Goal: Task Accomplishment & Management: Use online tool/utility

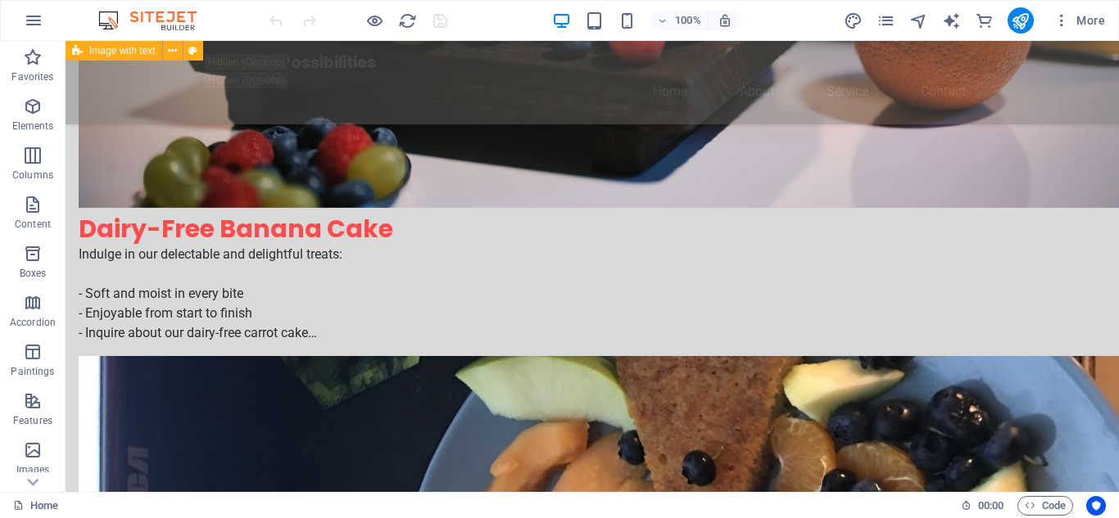
scroll to position [876, 0]
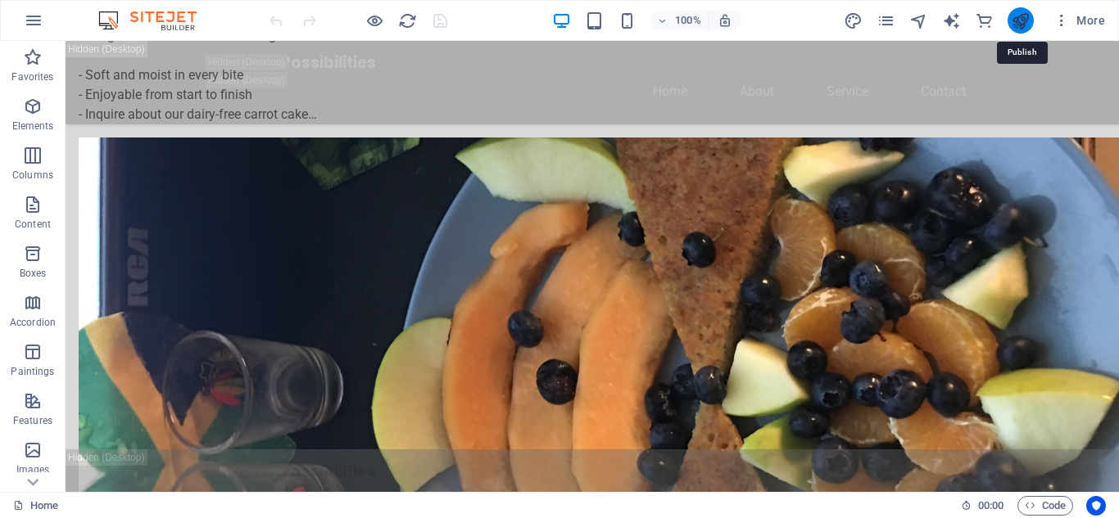
click at [1016, 22] on icon "publish" at bounding box center [1019, 20] width 19 height 19
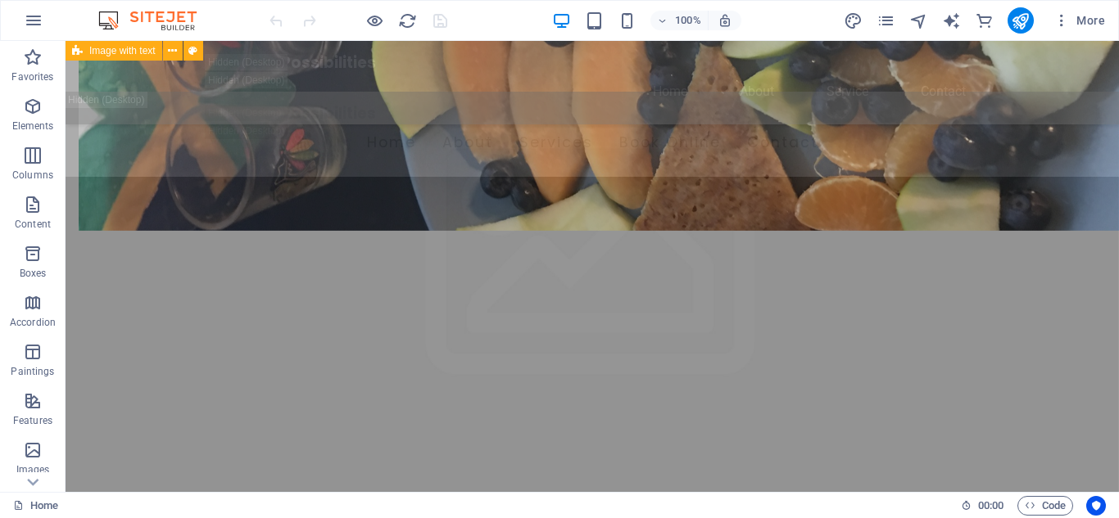
scroll to position [1715, 0]
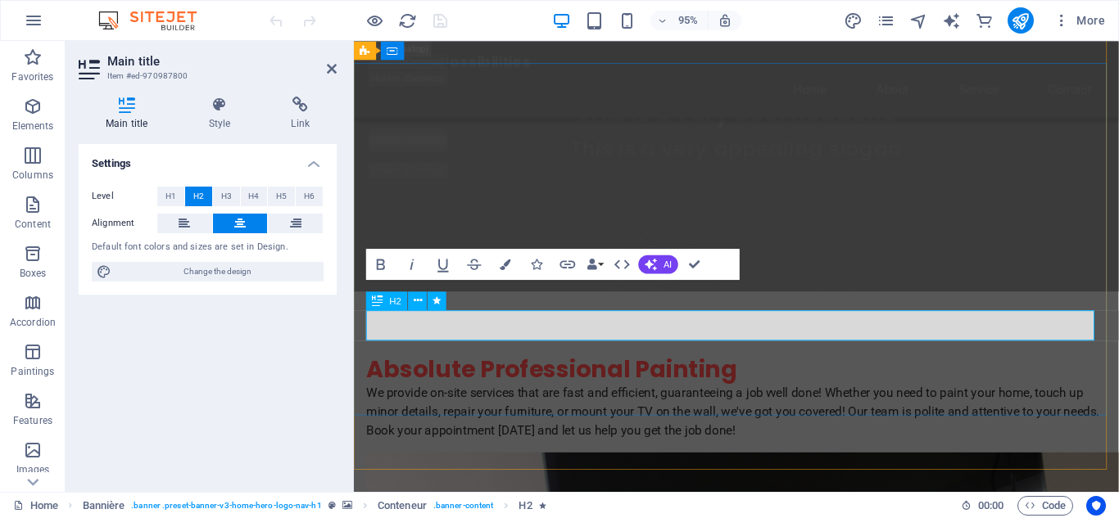
scroll to position [1683, 0]
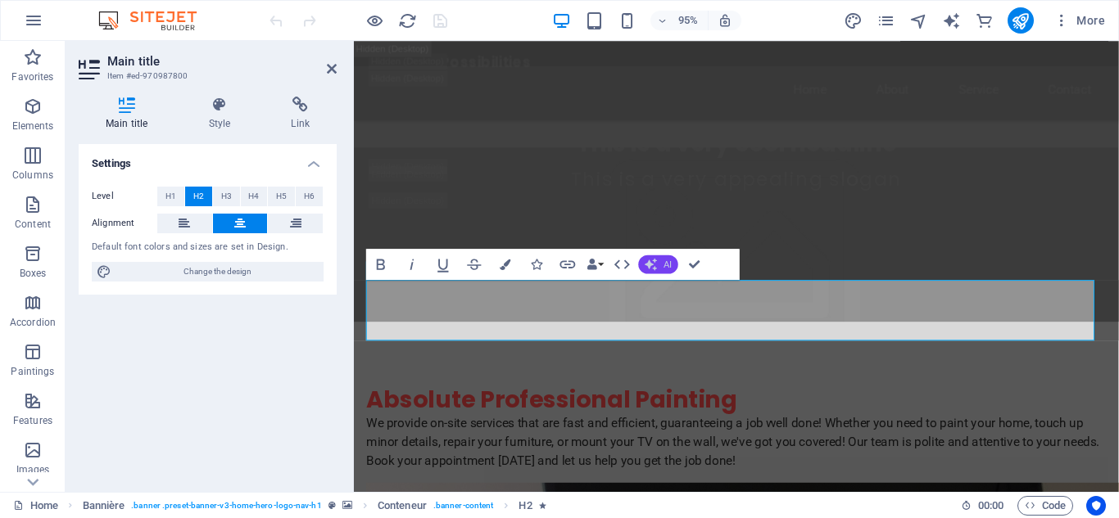
click at [663, 265] on font "AI" at bounding box center [667, 264] width 8 height 11
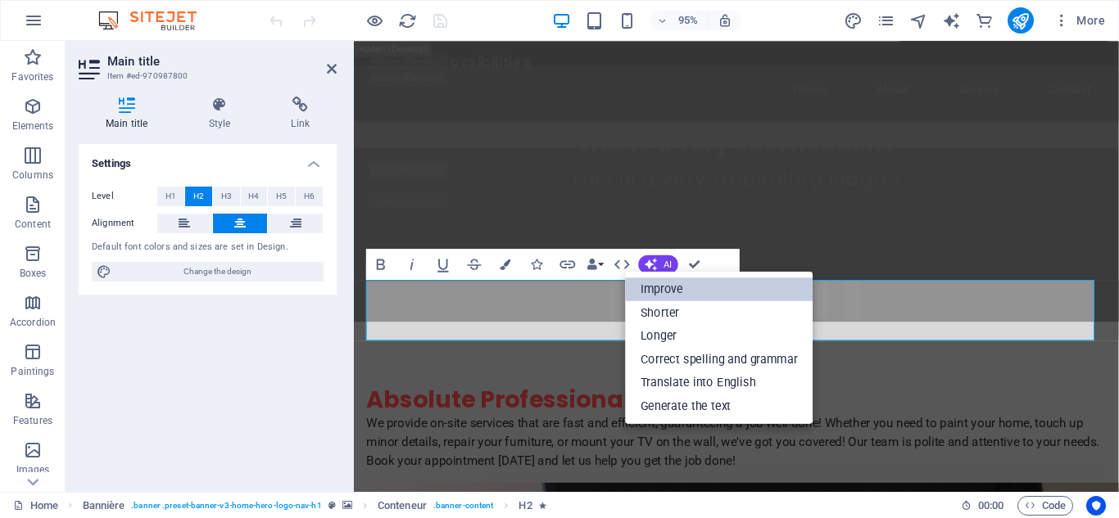
click at [664, 292] on font "Improve" at bounding box center [661, 290] width 43 height 14
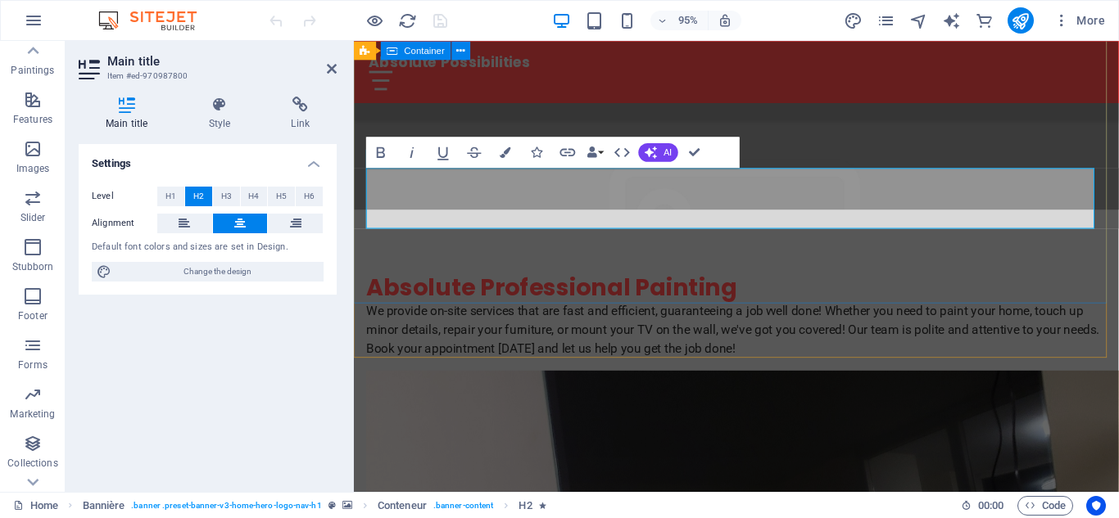
scroll to position [335, 0]
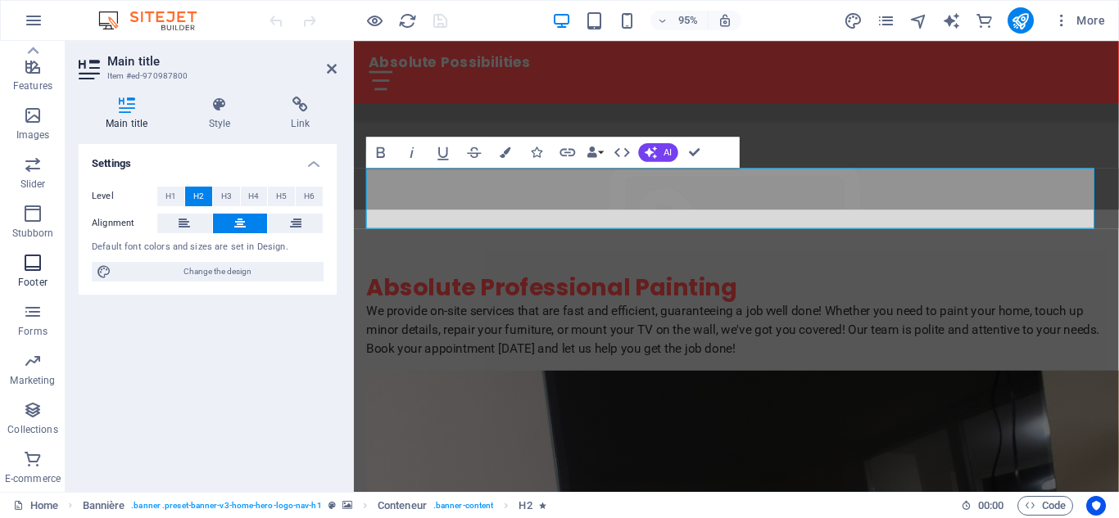
click at [31, 263] on icon "button" at bounding box center [33, 263] width 20 height 20
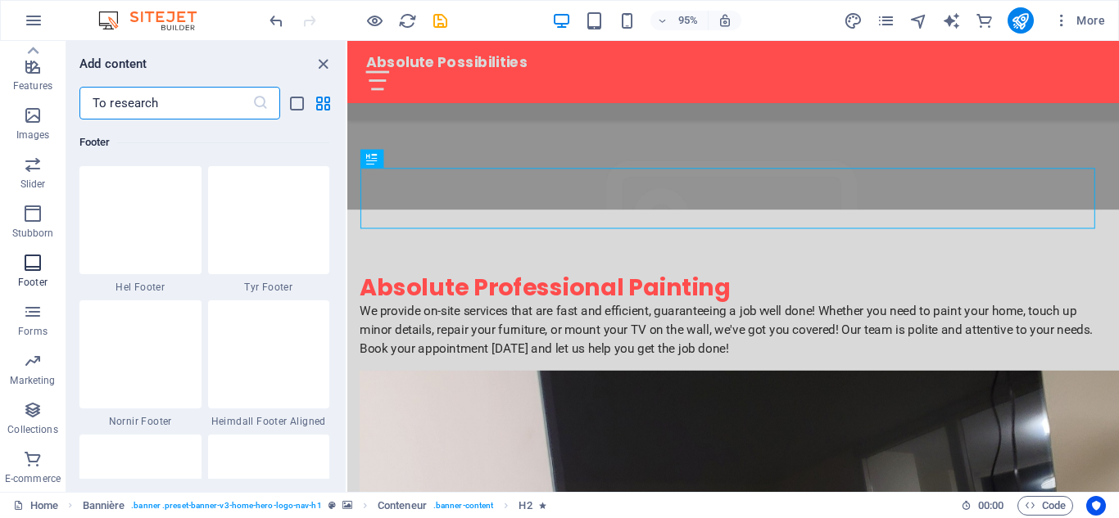
scroll to position [10841, 0]
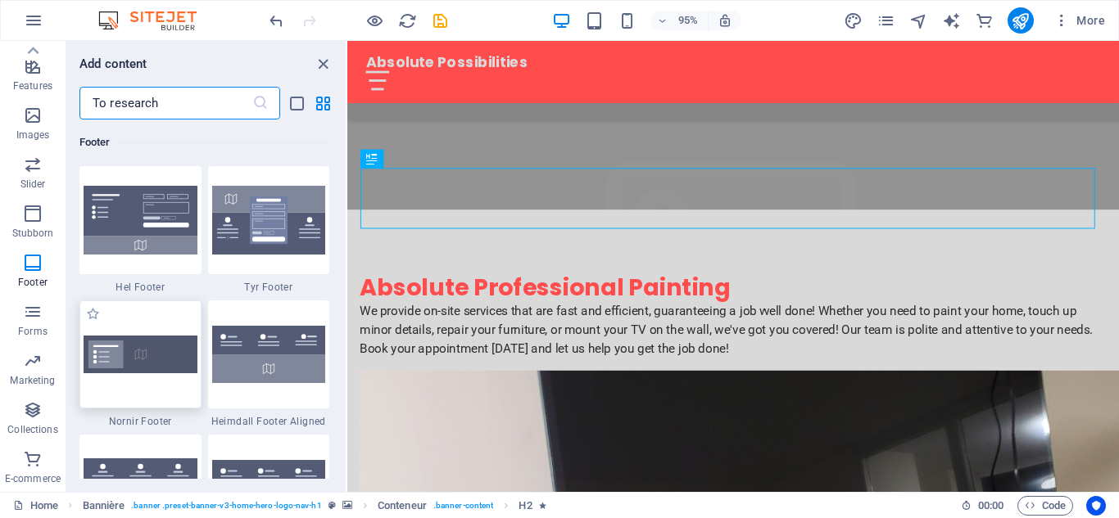
click at [145, 356] on img at bounding box center [141, 354] width 114 height 37
click at [347, 356] on div "H2 Image with text Container Variable Container H2 Banner Bannière Container Sp…" at bounding box center [732, 266] width 771 height 451
click at [347, 373] on div "H2 Image with text Container Variable Container H2 Banner Bannière Container Sp…" at bounding box center [732, 266] width 771 height 451
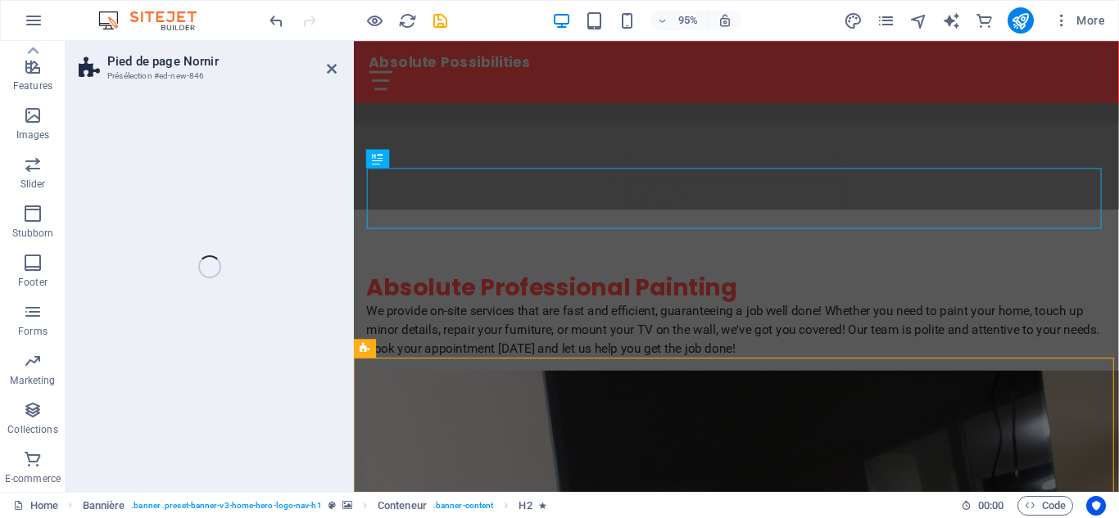
click at [134, 373] on div "Pied de page [PERSON_NAME] #ed-new-846 Glissez et déposez l'élément de votre ch…" at bounding box center [592, 266] width 1053 height 451
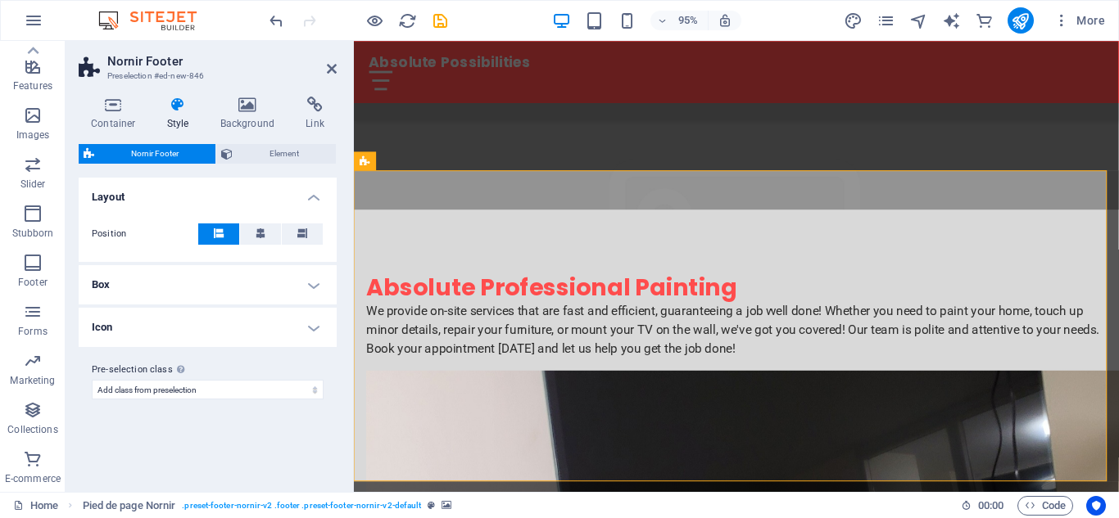
scroll to position [1998, 0]
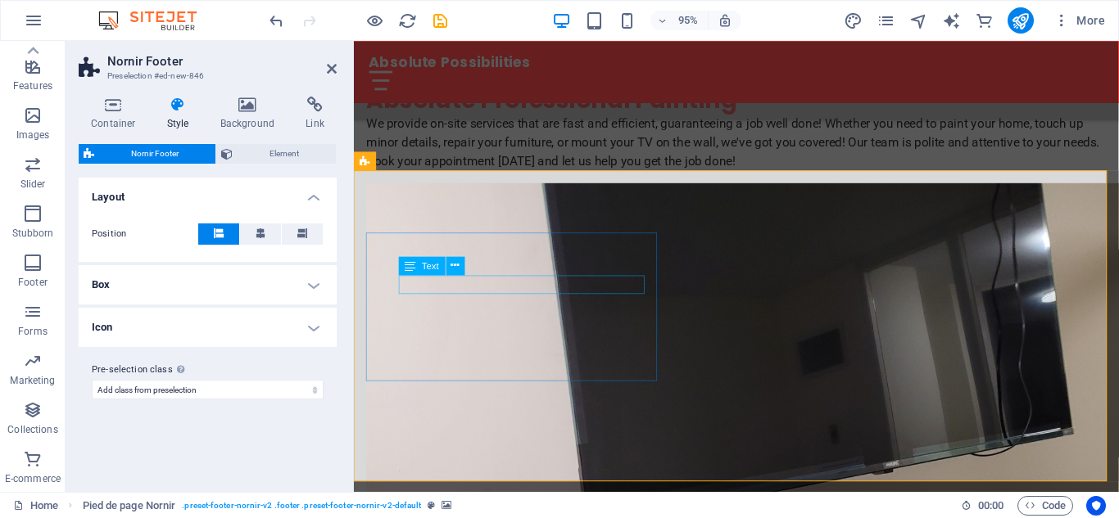
drag, startPoint x: 599, startPoint y: 296, endPoint x: 815, endPoint y: 291, distance: 216.2
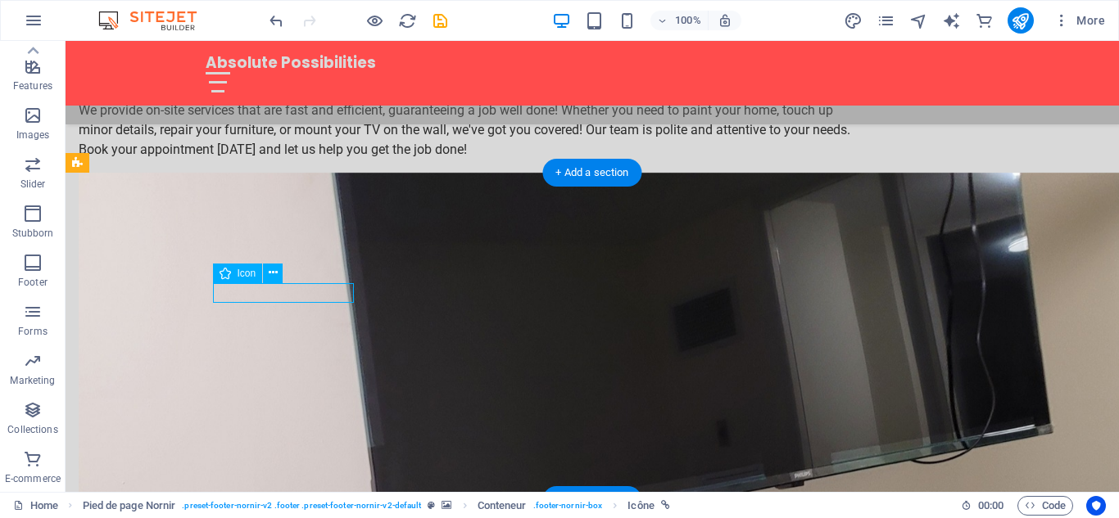
click at [231, 287] on div "Glissez et déposez l'élément de votre choix pour remplacer le contenu existant.…" at bounding box center [592, 266] width 1053 height 451
select select "xMidYMid"
select select "px"
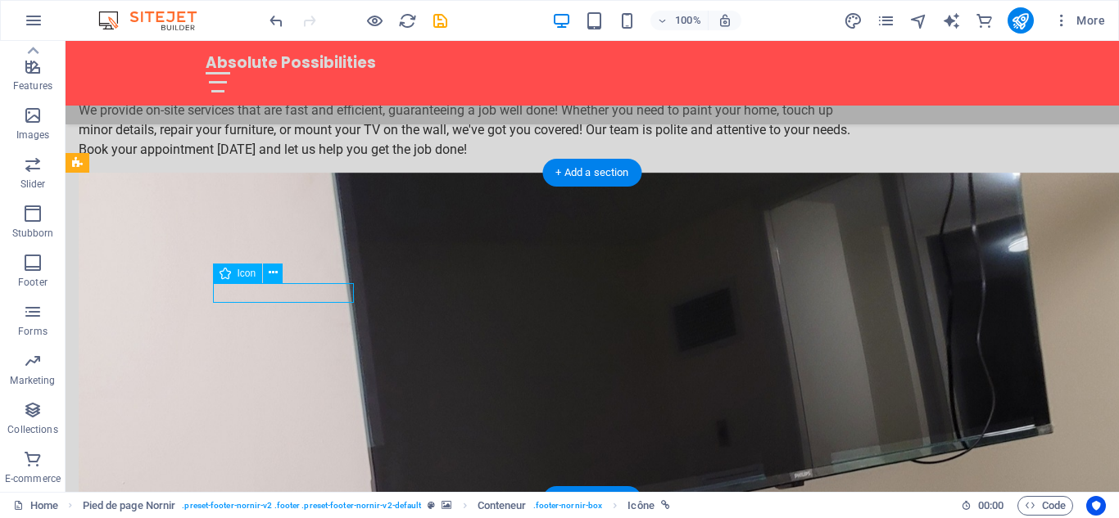
select select "px"
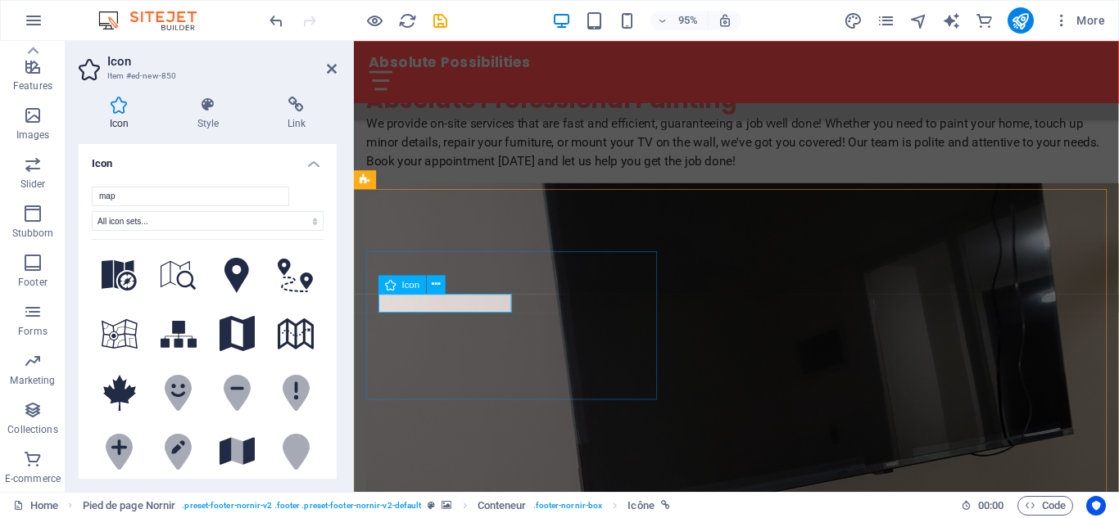
click at [233, 282] on icon at bounding box center [236, 276] width 25 height 36
click at [438, 284] on icon at bounding box center [436, 284] width 8 height 16
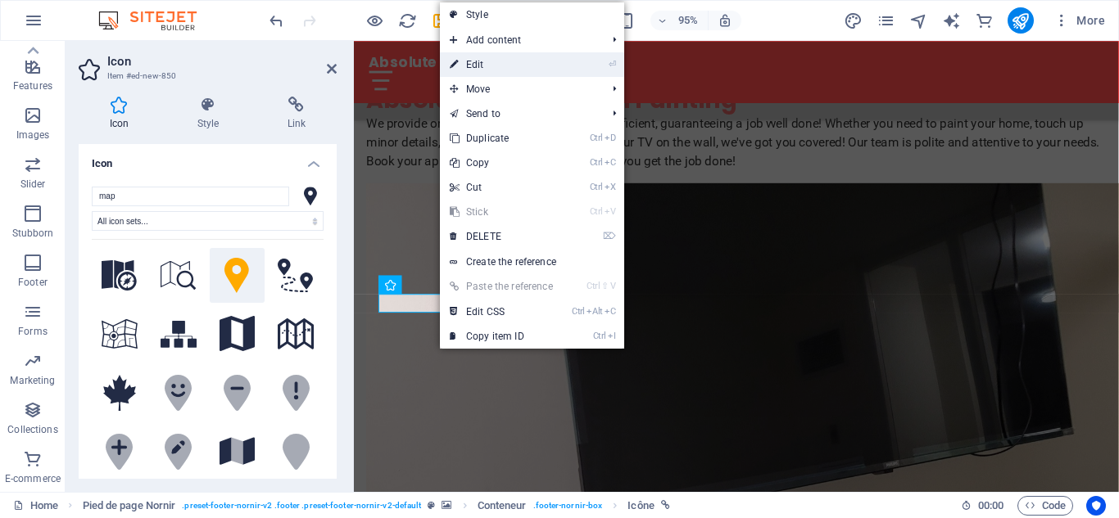
click at [480, 68] on font "Edit" at bounding box center [475, 64] width 18 height 11
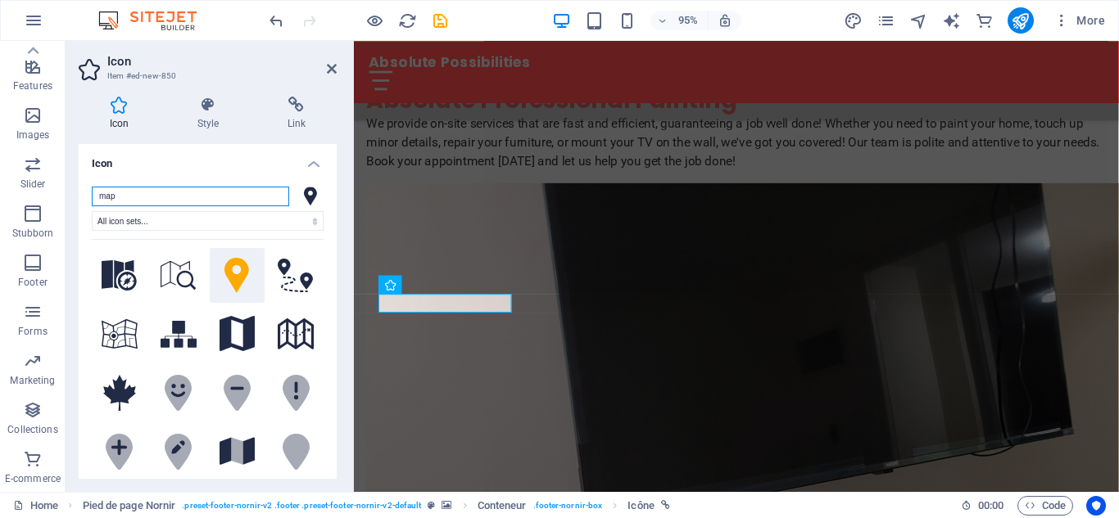
click at [203, 194] on input "map" at bounding box center [190, 197] width 197 height 20
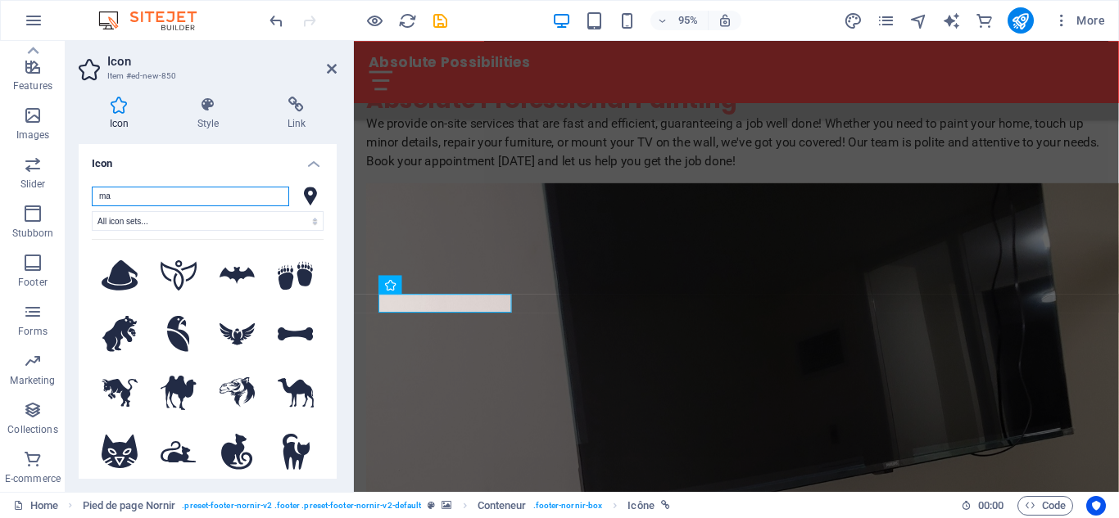
type input "m"
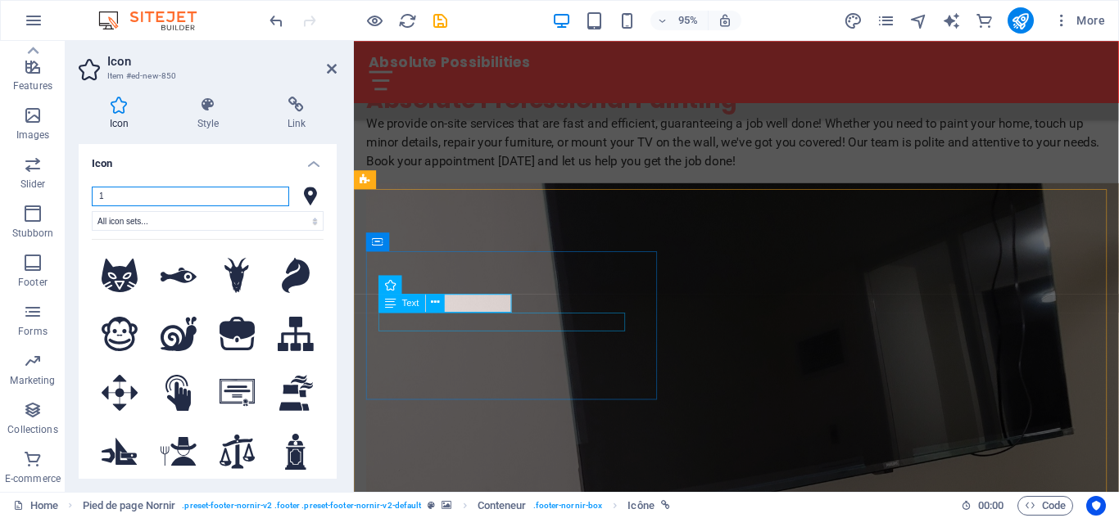
type input "1"
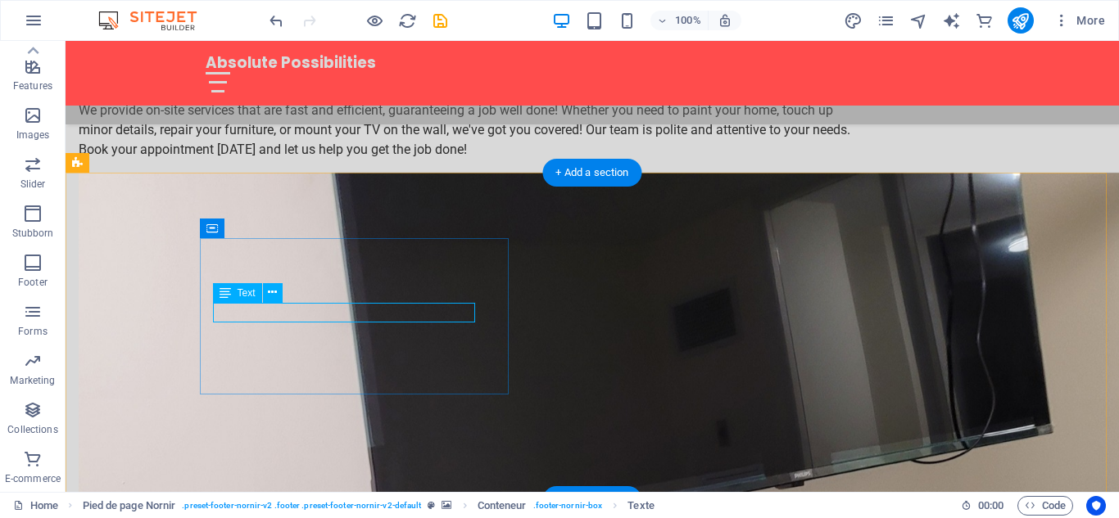
drag, startPoint x: 288, startPoint y: 312, endPoint x: 373, endPoint y: 349, distance: 92.0
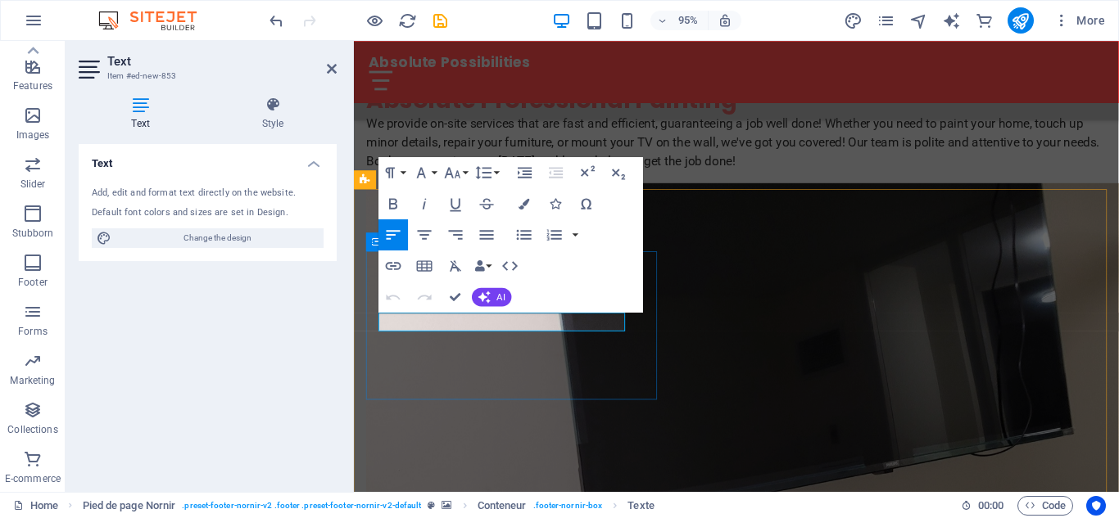
click at [616, 170] on icon "button" at bounding box center [618, 172] width 19 height 19
click at [618, 173] on icon "button" at bounding box center [618, 172] width 19 height 19
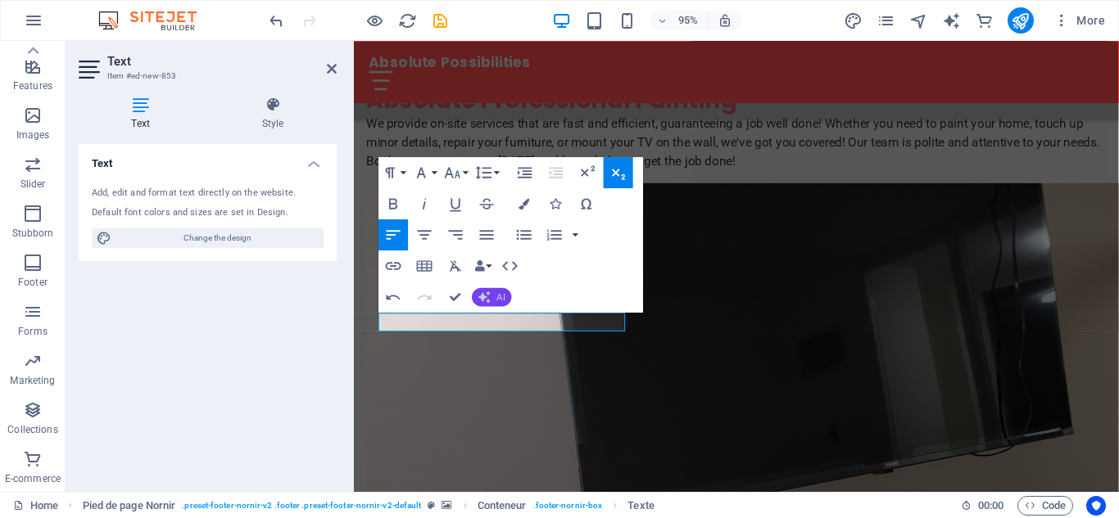
click at [497, 293] on font "AI" at bounding box center [501, 297] width 8 height 11
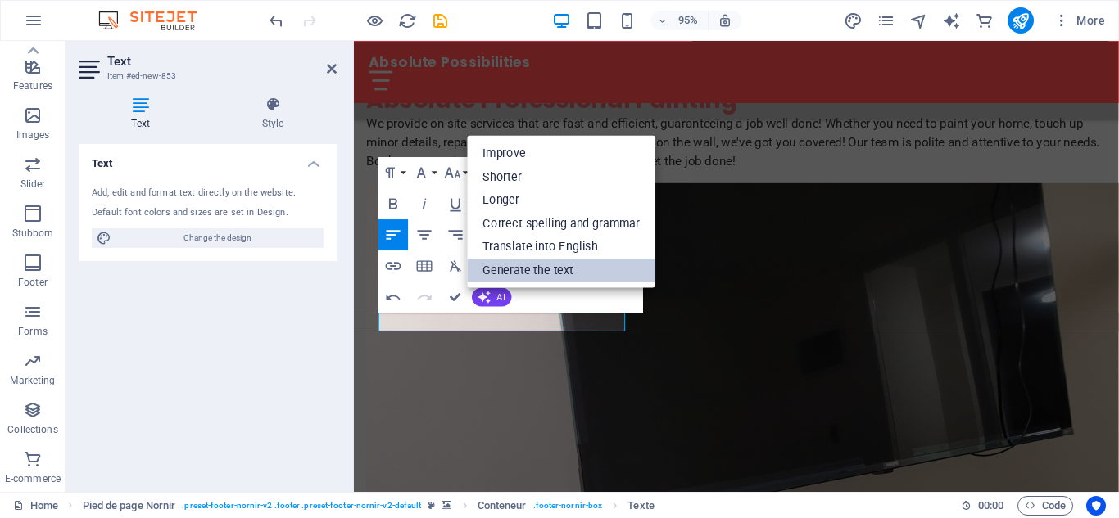
click at [512, 270] on font "Generate the text" at bounding box center [528, 269] width 91 height 14
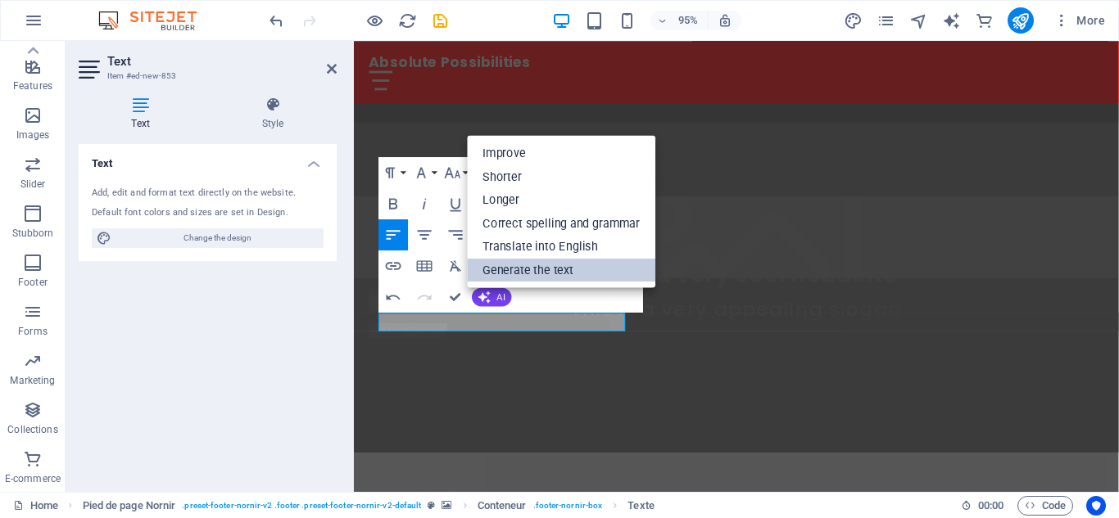
select select "English"
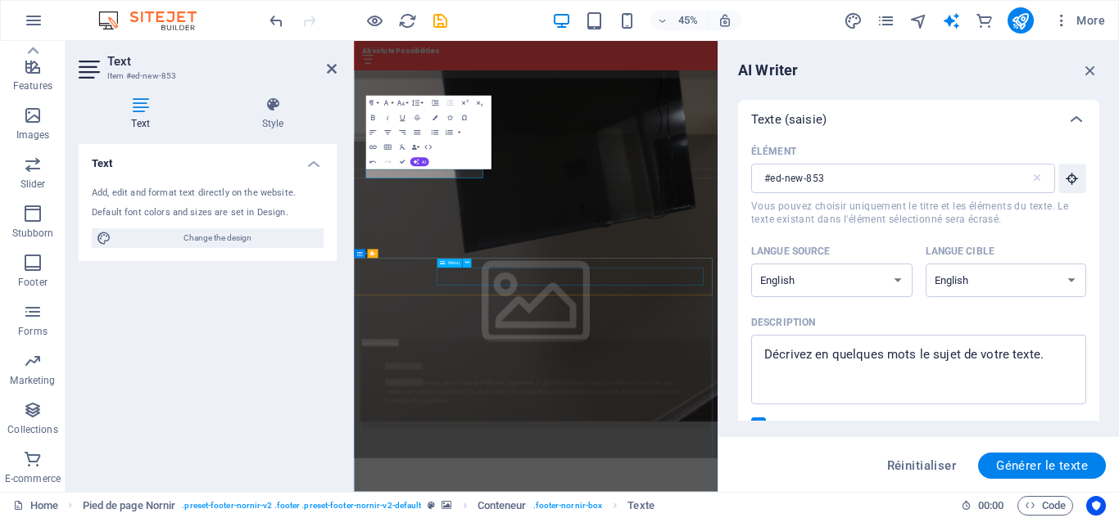
scroll to position [0, 0]
click at [1096, 77] on icon "button" at bounding box center [1090, 70] width 18 height 18
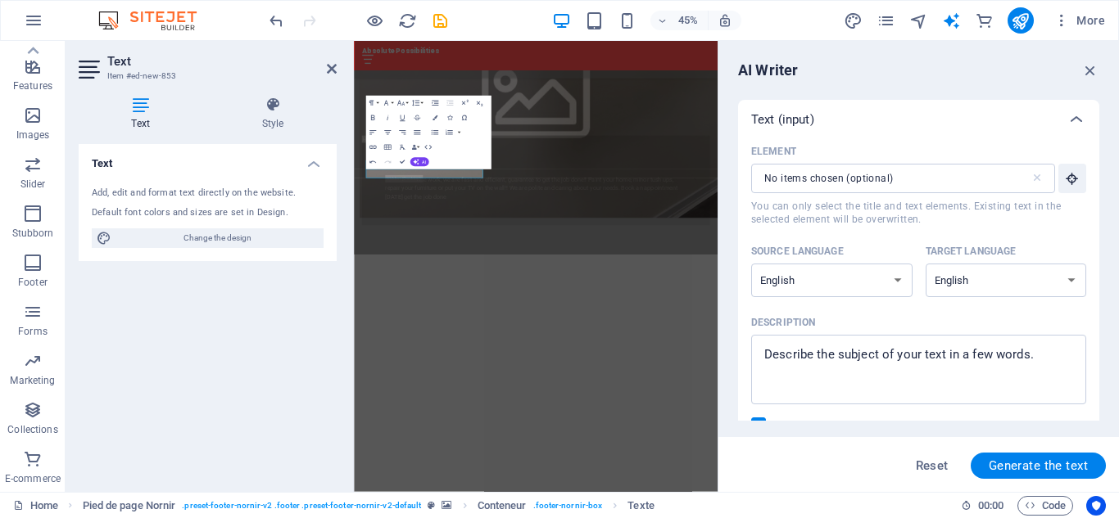
scroll to position [2056, 0]
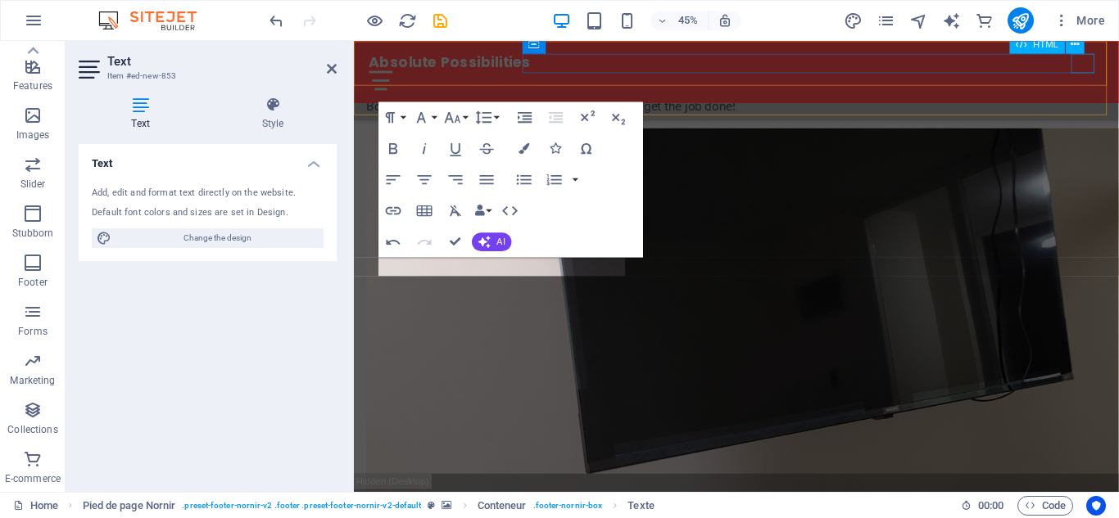
click at [1118, 72] on div at bounding box center [756, 82] width 773 height 20
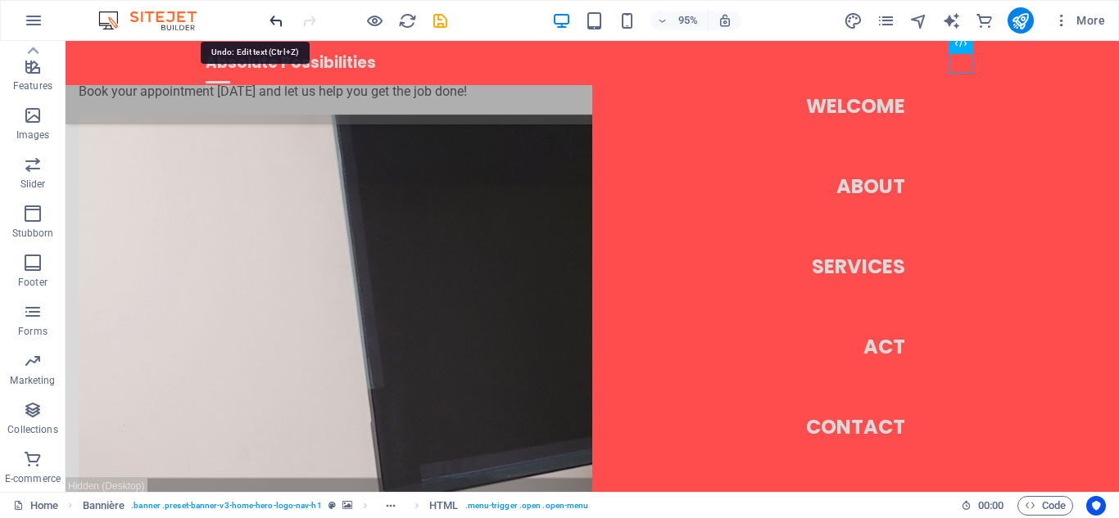
click at [275, 20] on icon "undo" at bounding box center [276, 20] width 19 height 19
click at [273, 18] on icon "undo" at bounding box center [276, 20] width 19 height 19
click at [272, 23] on icon "undo" at bounding box center [276, 20] width 19 height 19
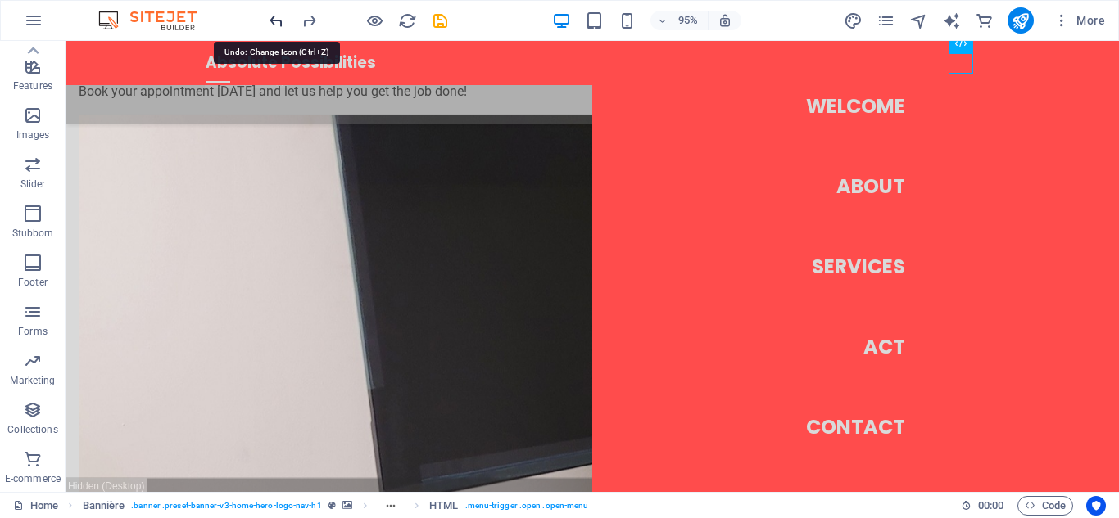
click at [275, 18] on icon "undo" at bounding box center [276, 20] width 19 height 19
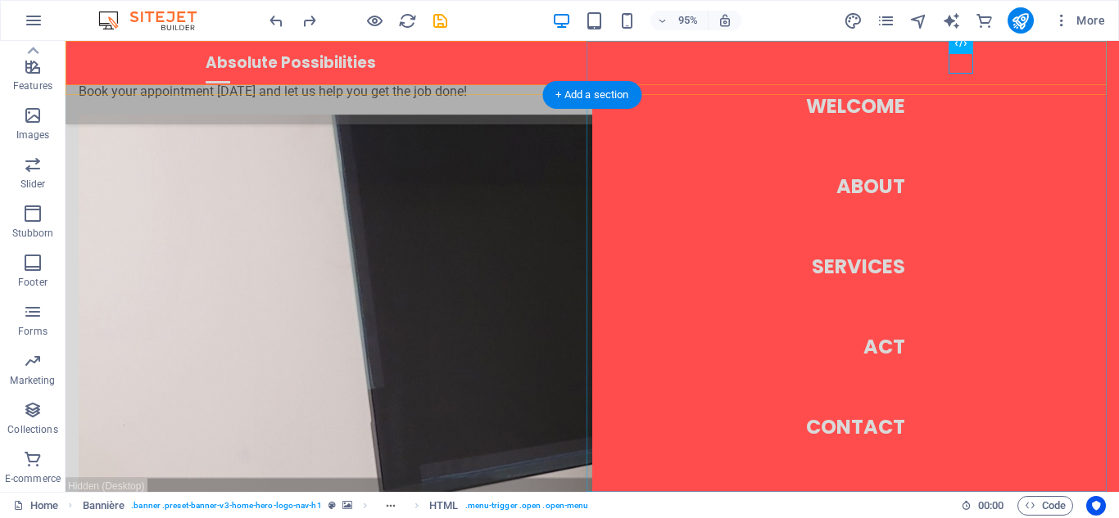
click at [882, 108] on nav "Welcome About Services Act Contact" at bounding box center [855, 266] width 527 height 451
click at [877, 191] on nav "Welcome About Services Act Contact" at bounding box center [855, 266] width 527 height 451
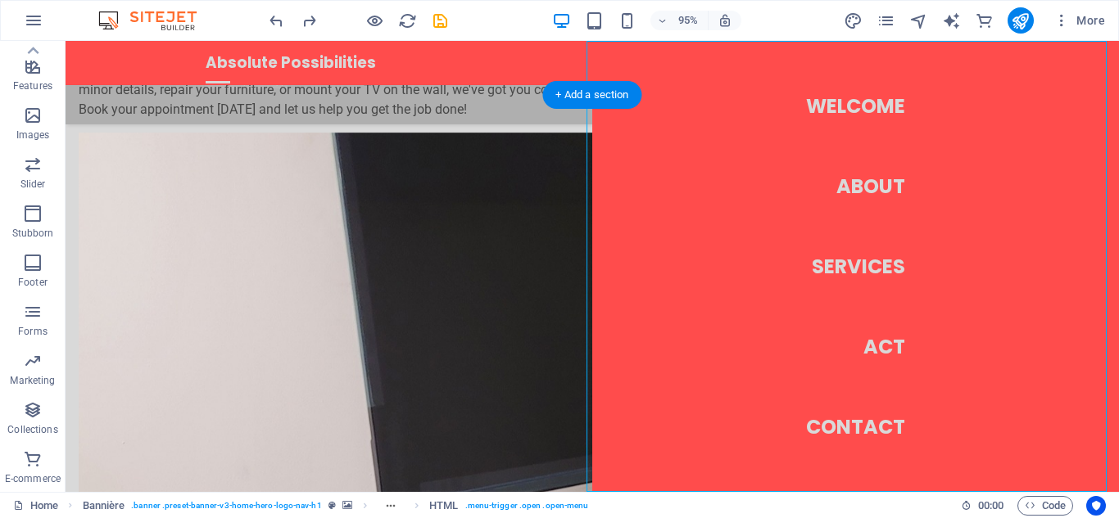
select select
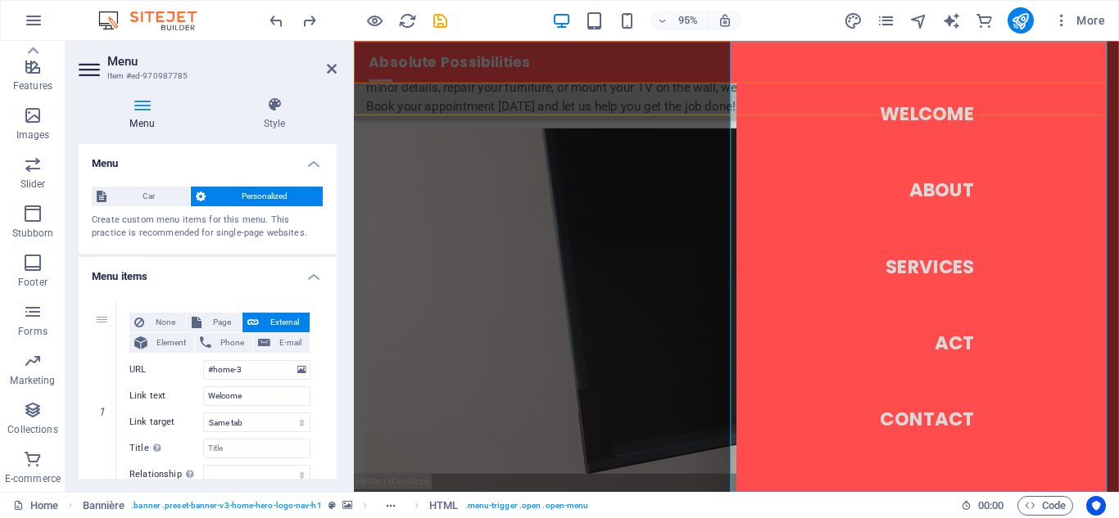
click at [1003, 113] on nav "Welcome About Services Act Contact" at bounding box center [958, 278] width 403 height 475
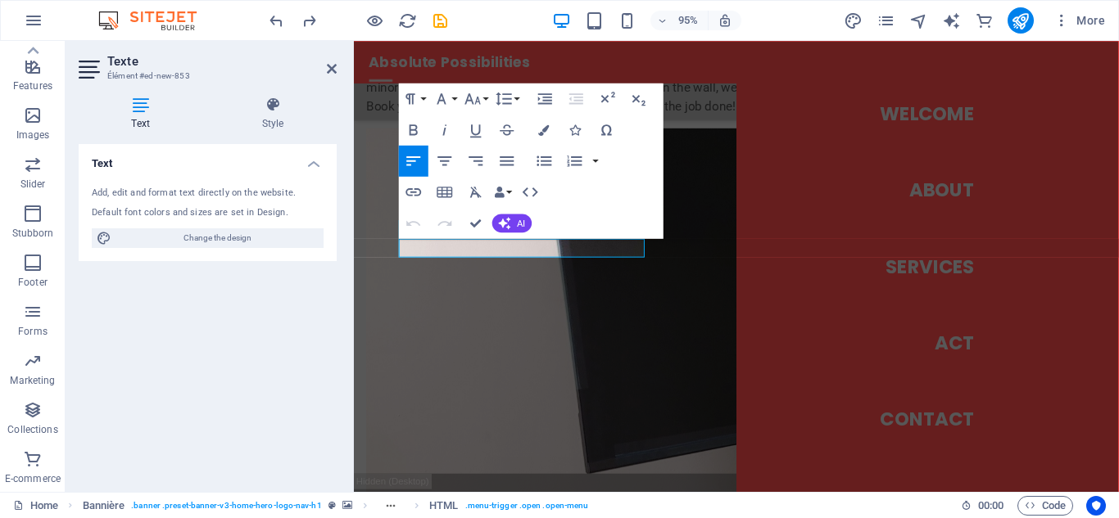
click at [323, 233] on div "Add, edit and format text directly on the website. Default font colors and size…" at bounding box center [208, 218] width 258 height 88
click at [518, 219] on font "AI" at bounding box center [521, 222] width 8 height 11
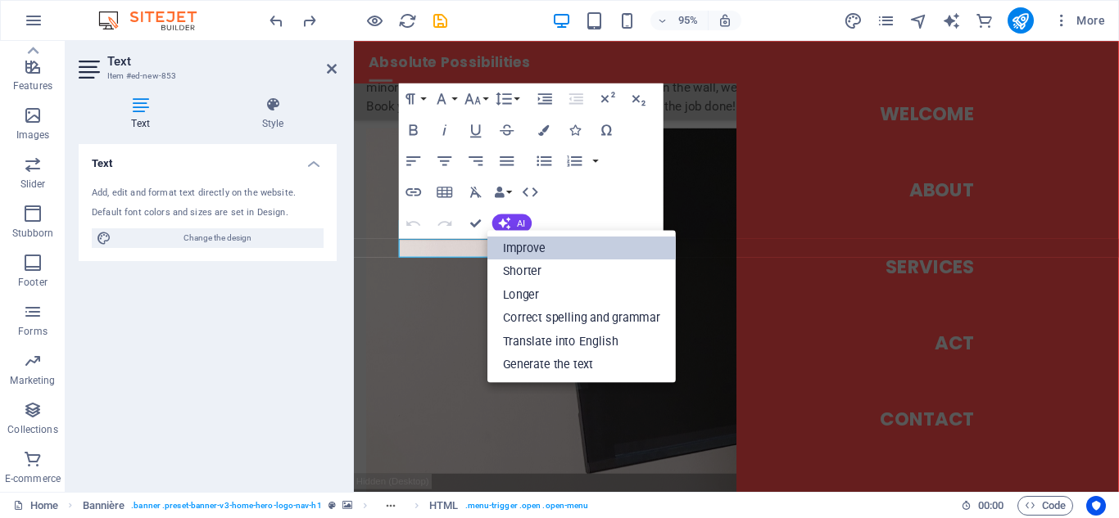
click at [540, 246] on font "Improve" at bounding box center [524, 248] width 43 height 14
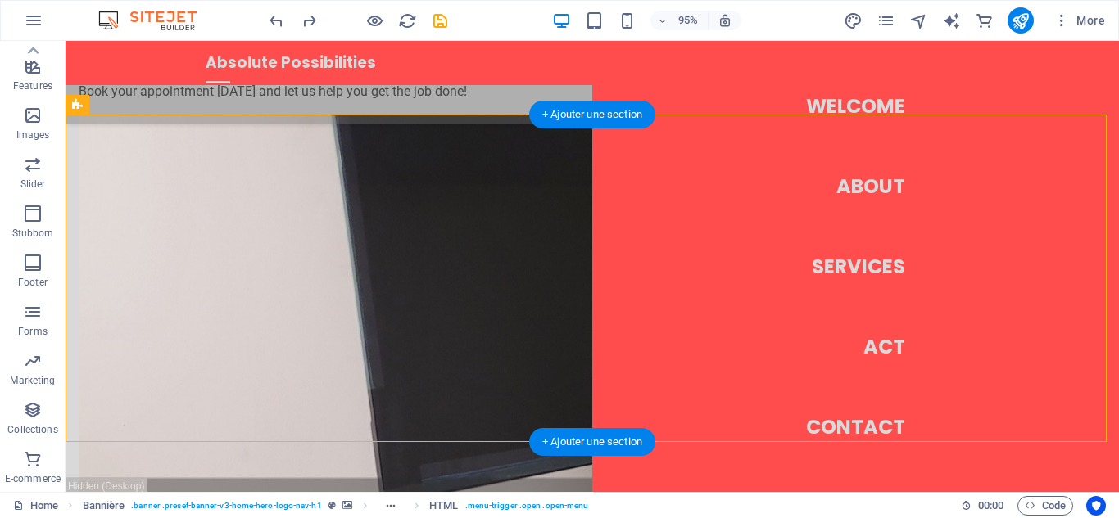
drag, startPoint x: 271, startPoint y: 280, endPoint x: 534, endPoint y: 289, distance: 263.0
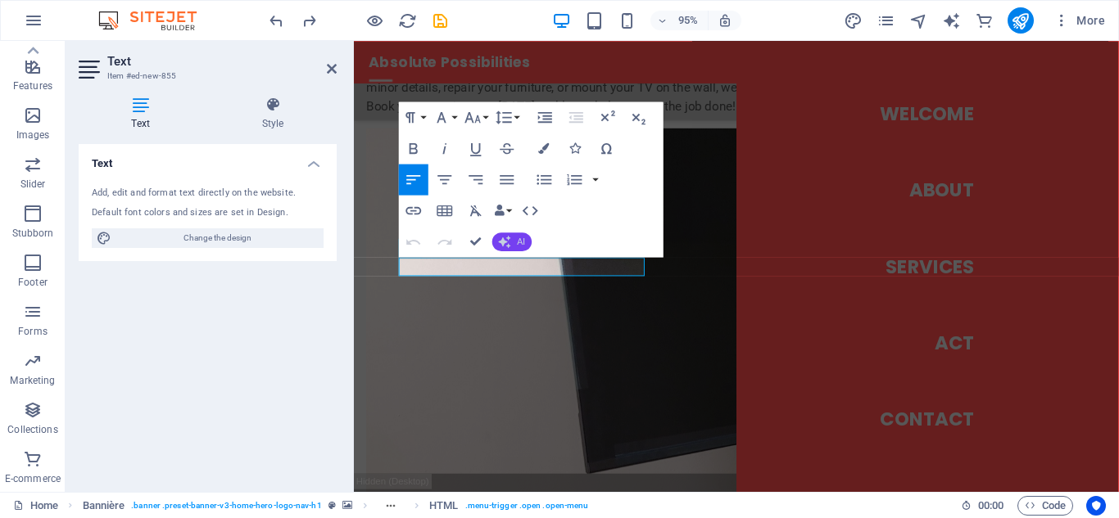
click at [527, 241] on button "AI" at bounding box center [511, 241] width 39 height 19
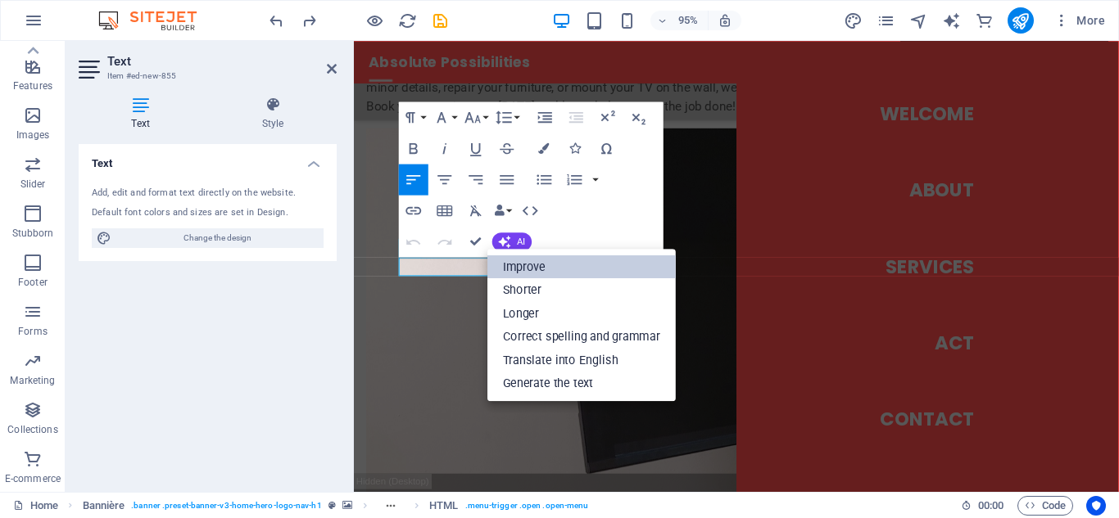
click at [528, 262] on font "Improve" at bounding box center [524, 267] width 43 height 14
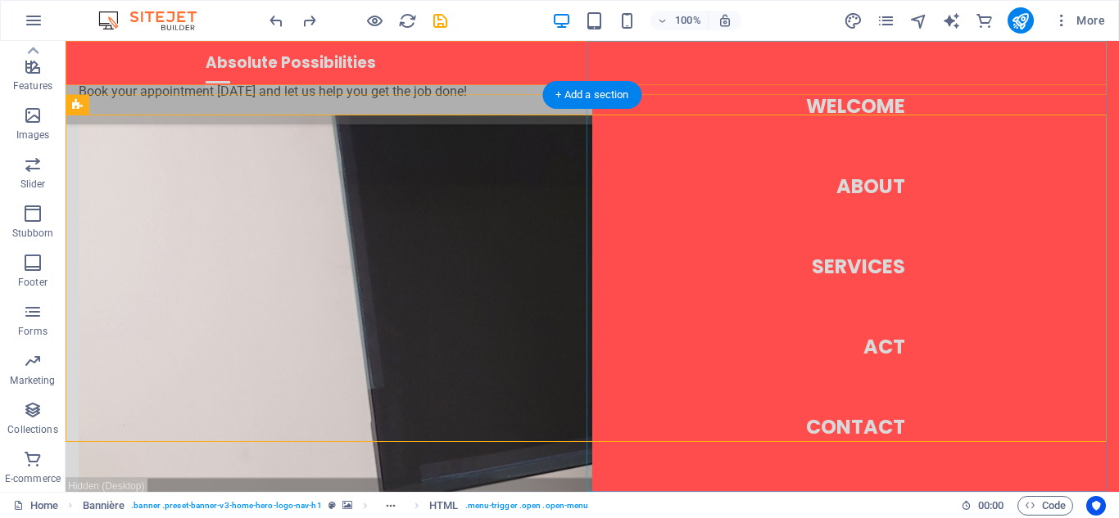
click at [900, 105] on nav "Welcome About Services Act Contact" at bounding box center [855, 266] width 527 height 451
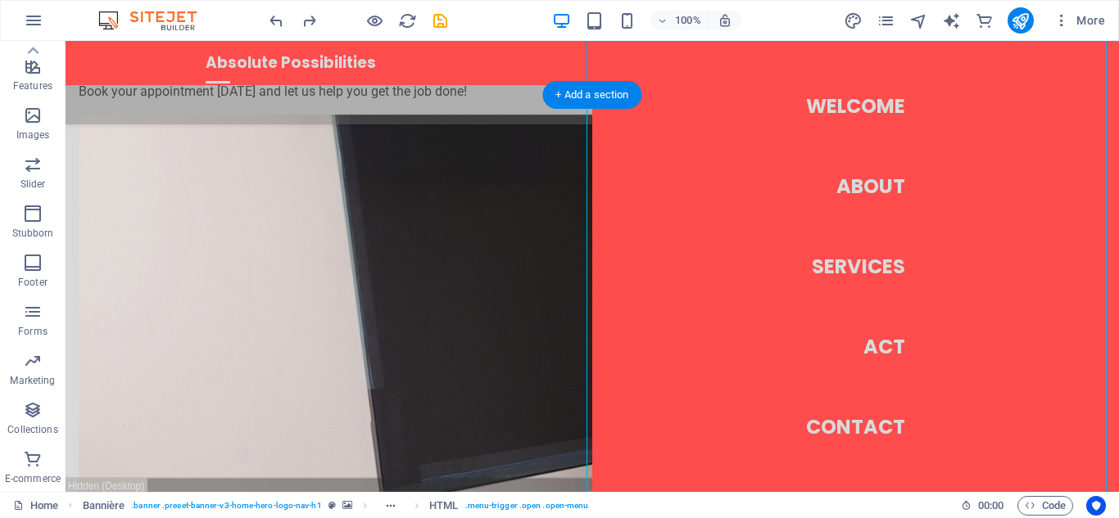
click at [900, 105] on nav "Welcome About Services Act Contact" at bounding box center [855, 266] width 527 height 451
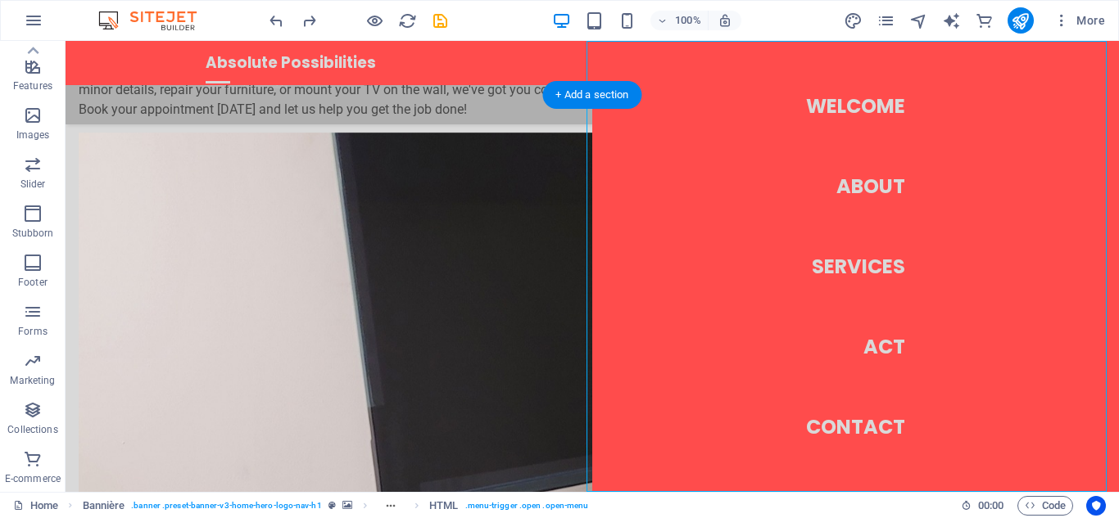
select select
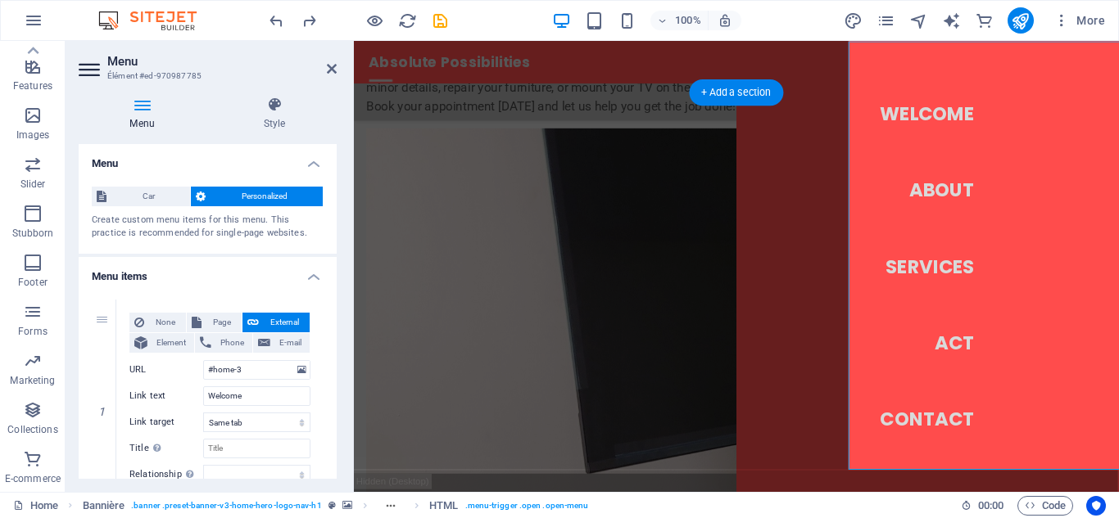
click at [929, 108] on nav "Welcome About Services Act Contact" at bounding box center [958, 278] width 403 height 475
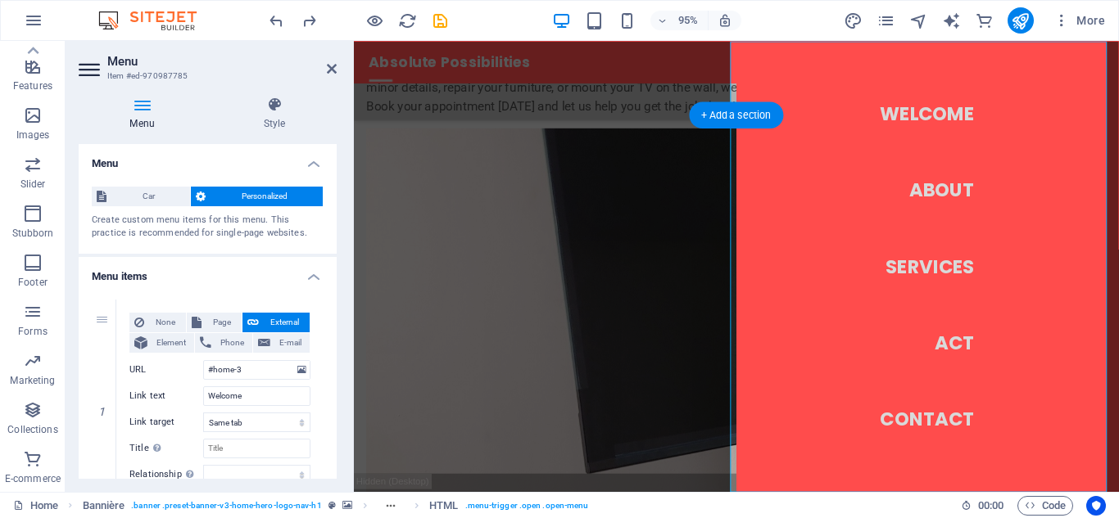
click at [959, 114] on nav "Welcome About Services Act Contact" at bounding box center [958, 278] width 403 height 475
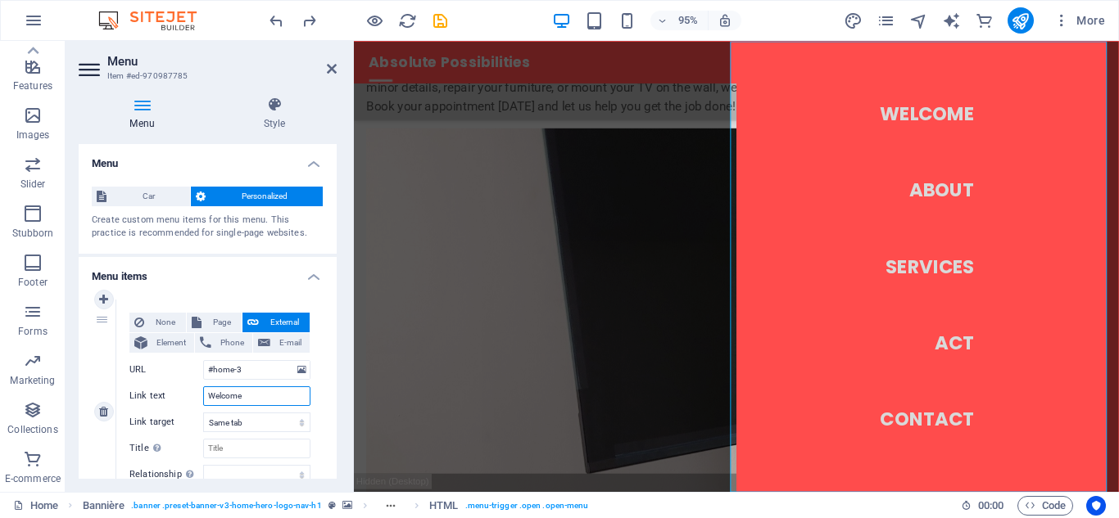
click at [263, 395] on input "Welcome" at bounding box center [256, 396] width 107 height 20
type input "Welcome"
select select
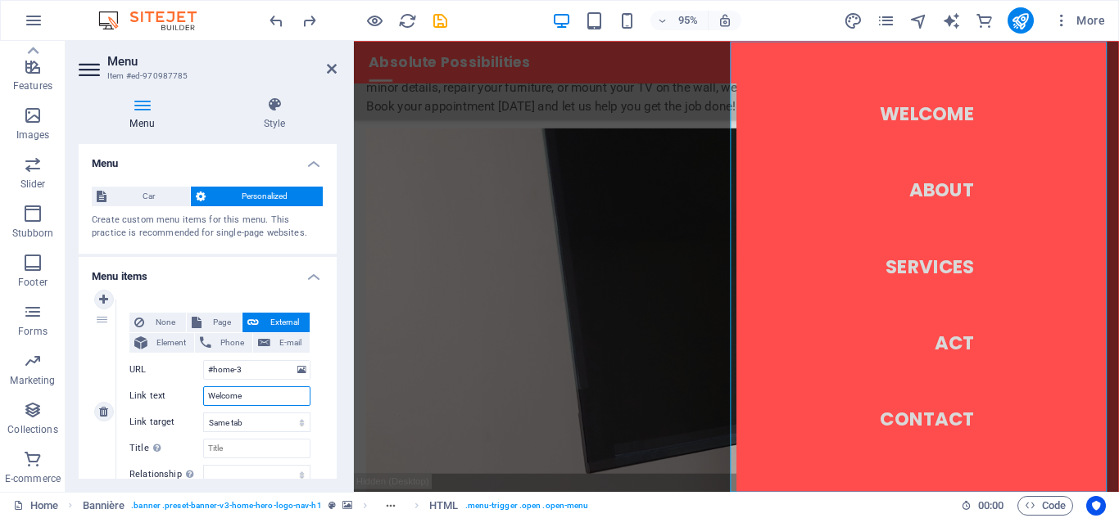
select select
type input "Welcome t"
select select
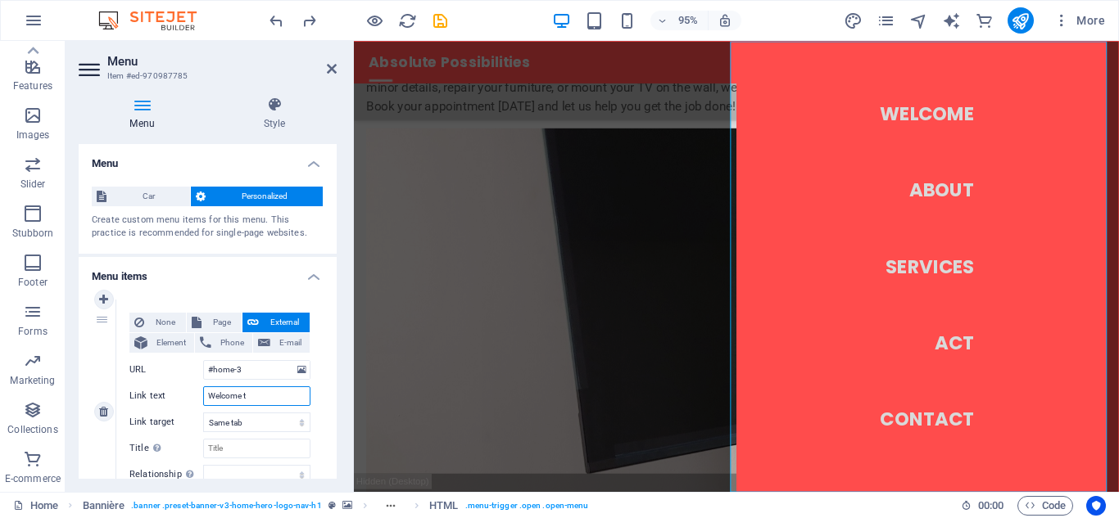
select select
type input "Welcome to"
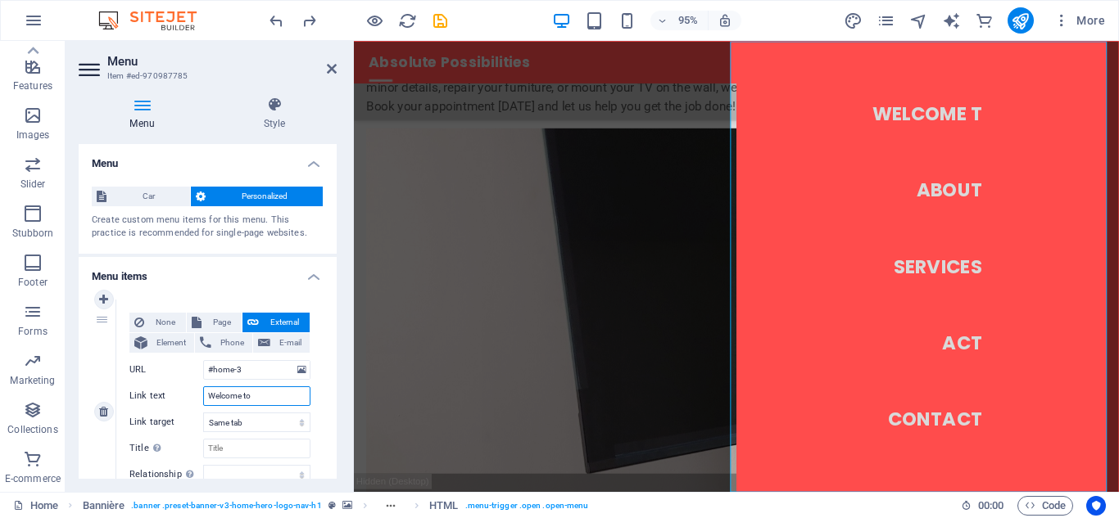
select select
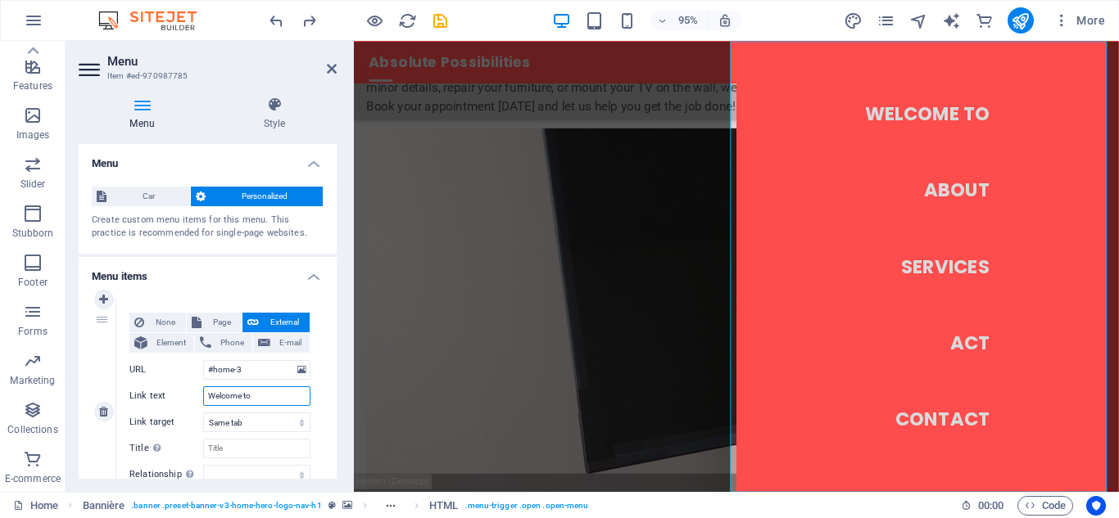
type input "Welcome to"
select select
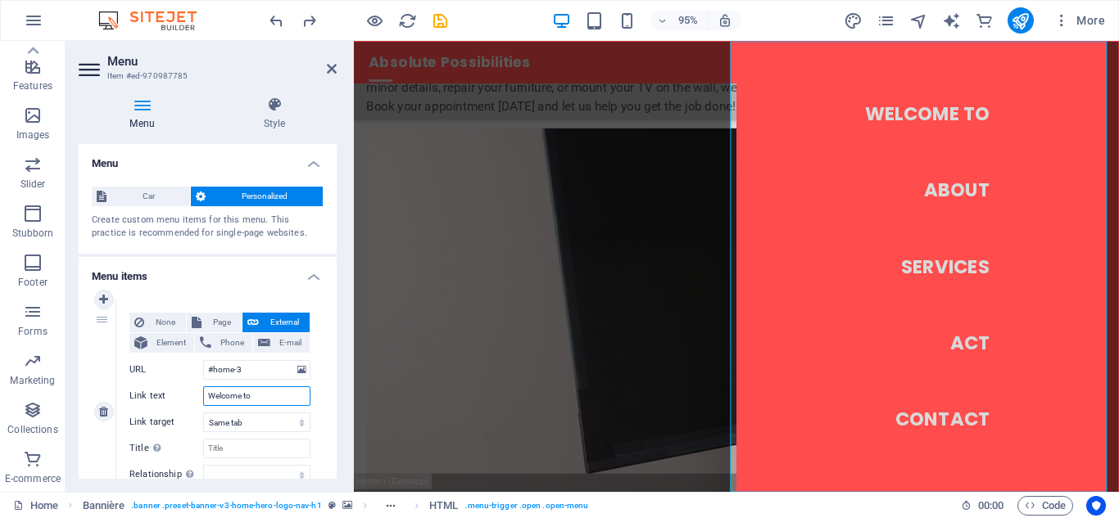
select select
type input "Welcome t"
select select
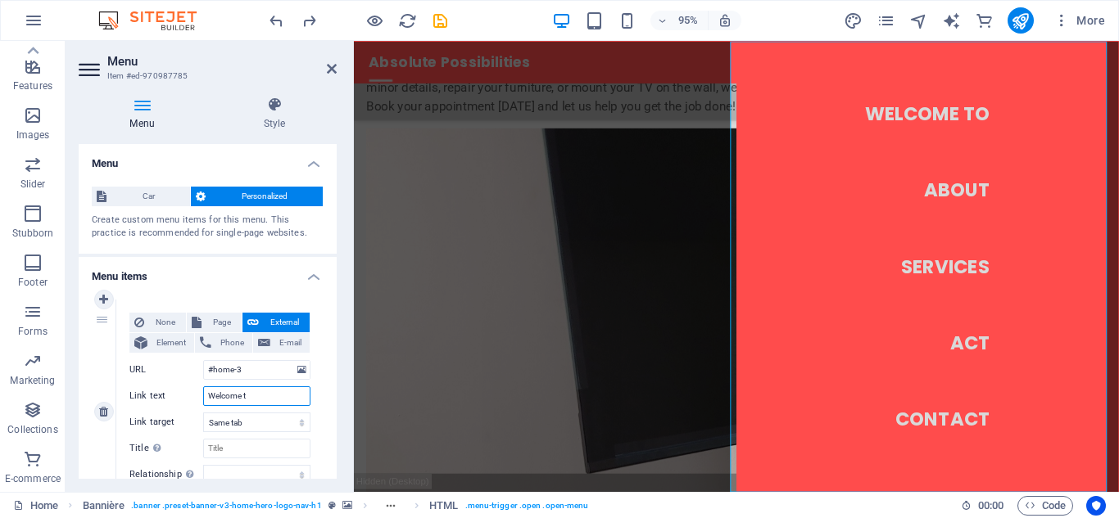
select select
type input "Welcome"
select select
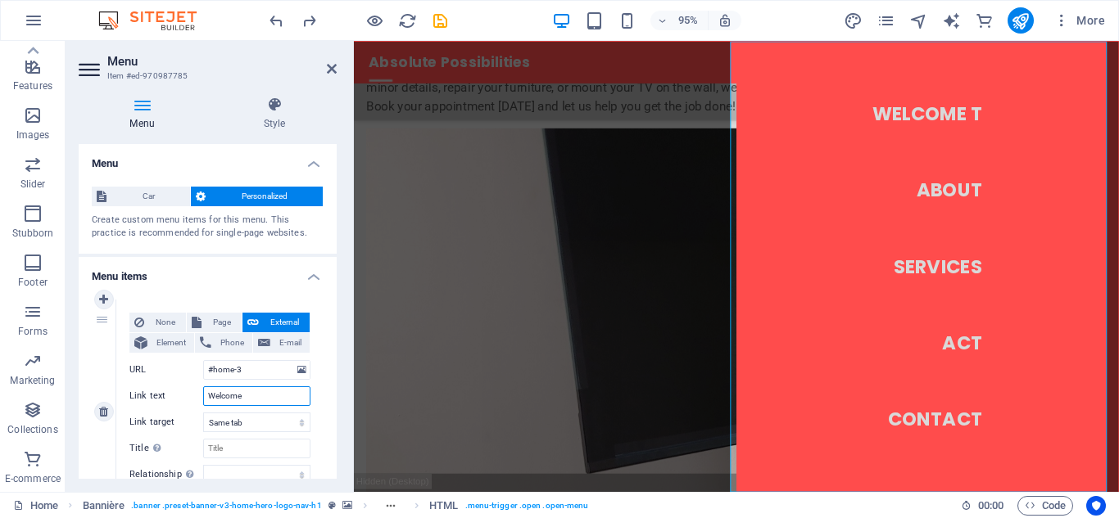
select select
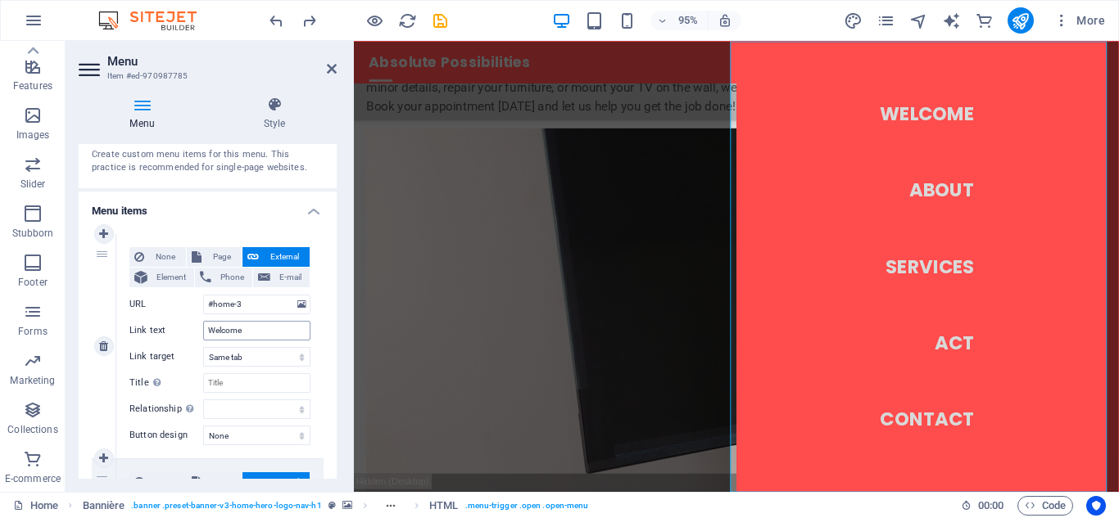
scroll to position [61, 0]
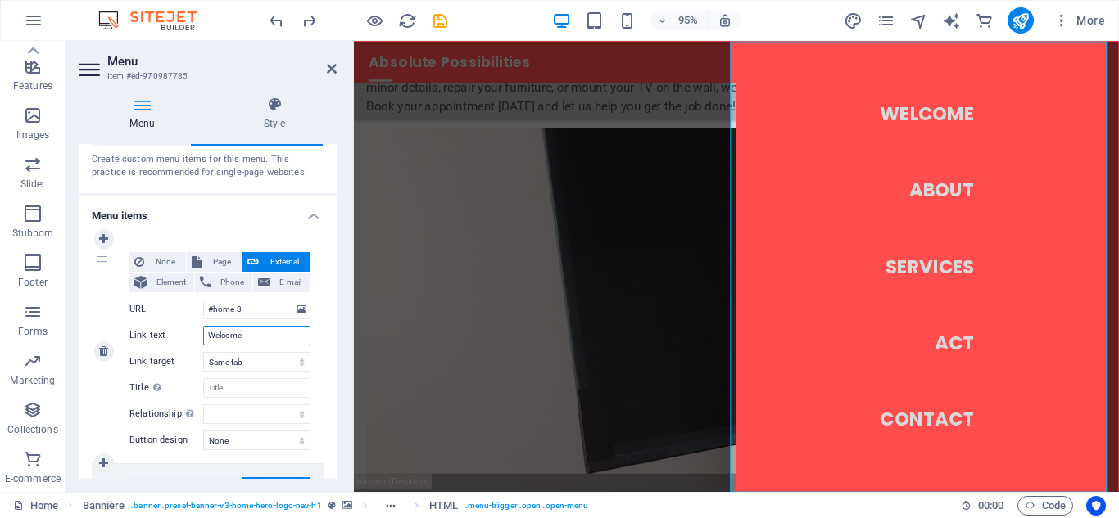
click at [268, 337] on input "Welcome" at bounding box center [256, 336] width 107 height 20
type input "Welcome"
select select
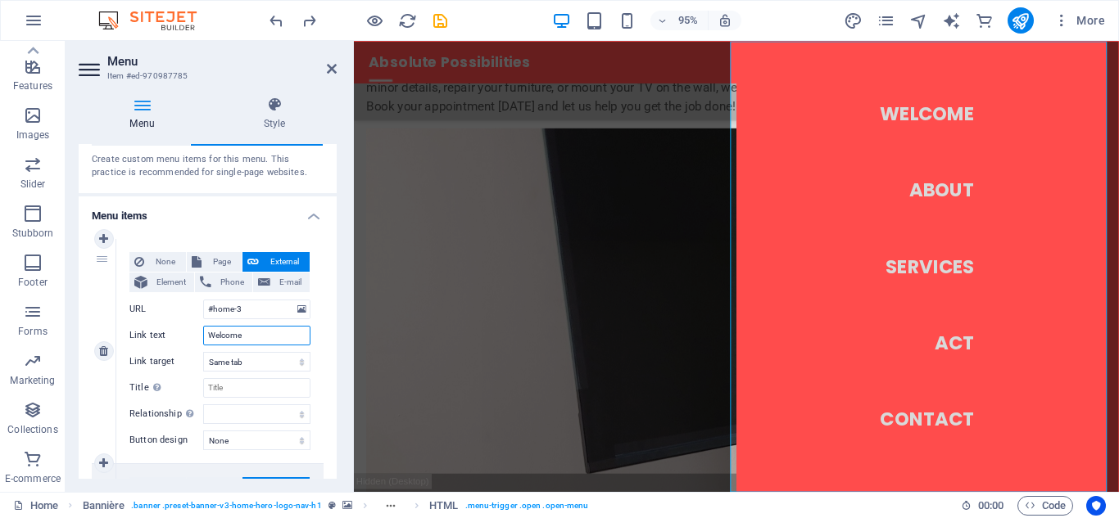
select select
type input "Welcome"
select select
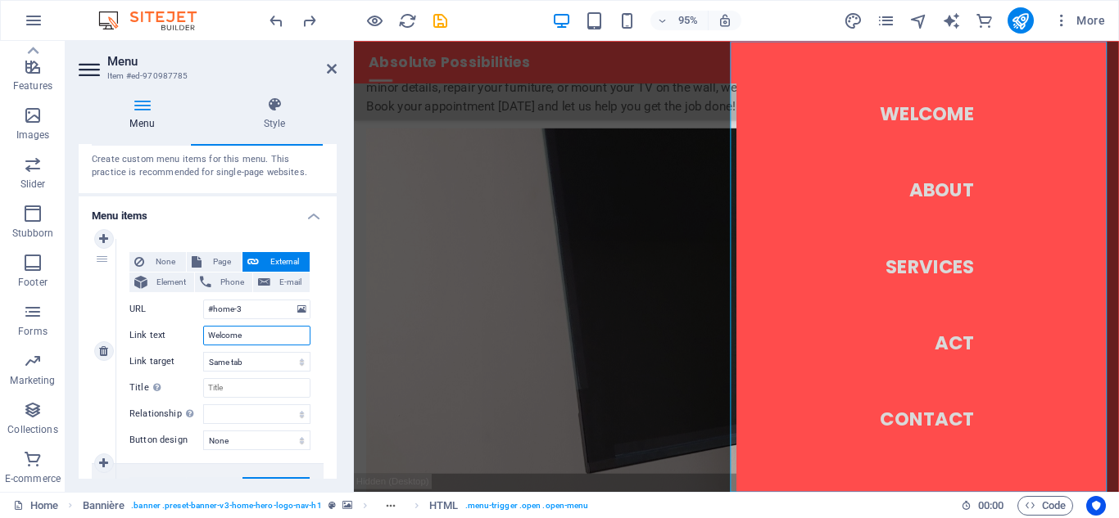
select select
type input "Welcome"
select select
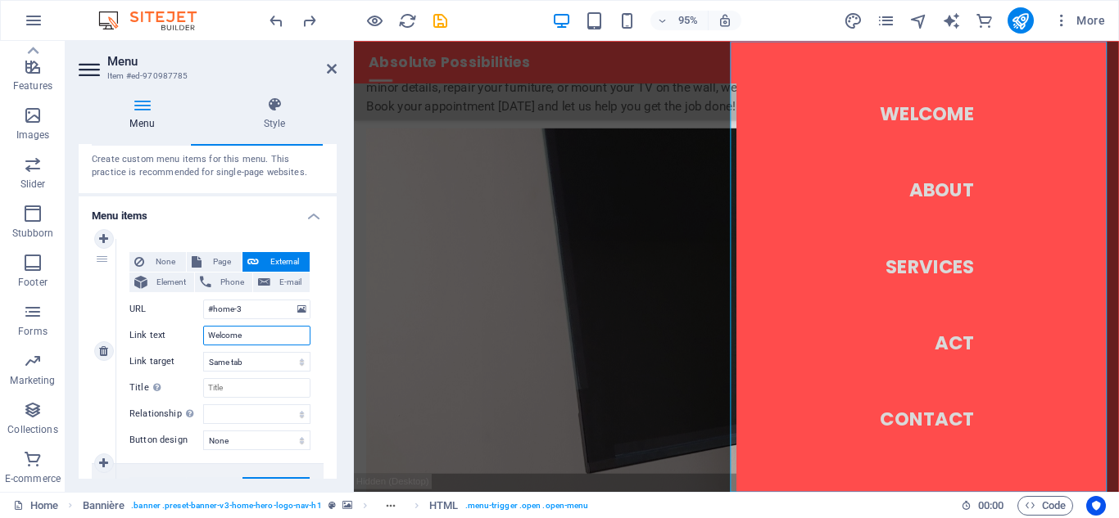
select select
type input "Welcome"
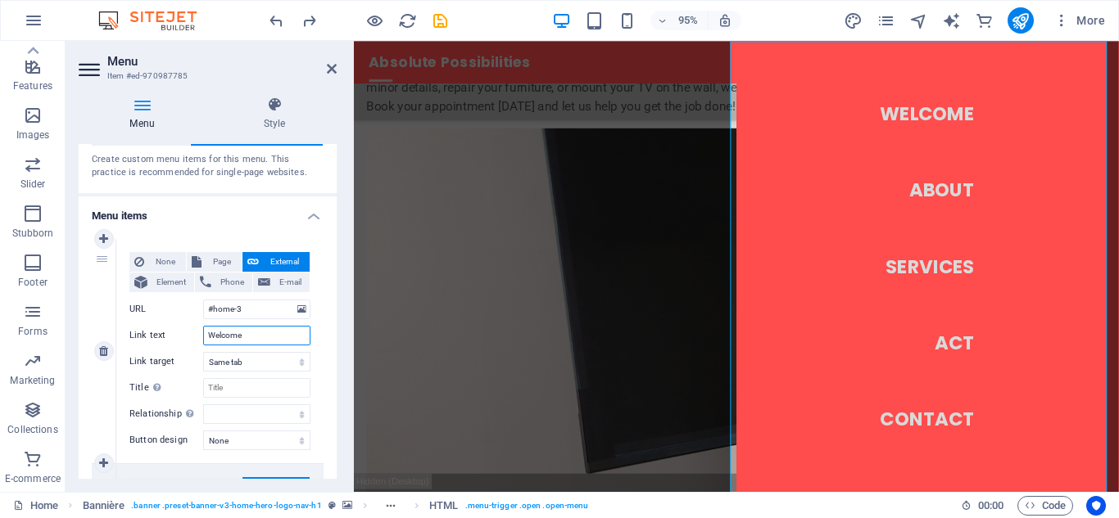
select select
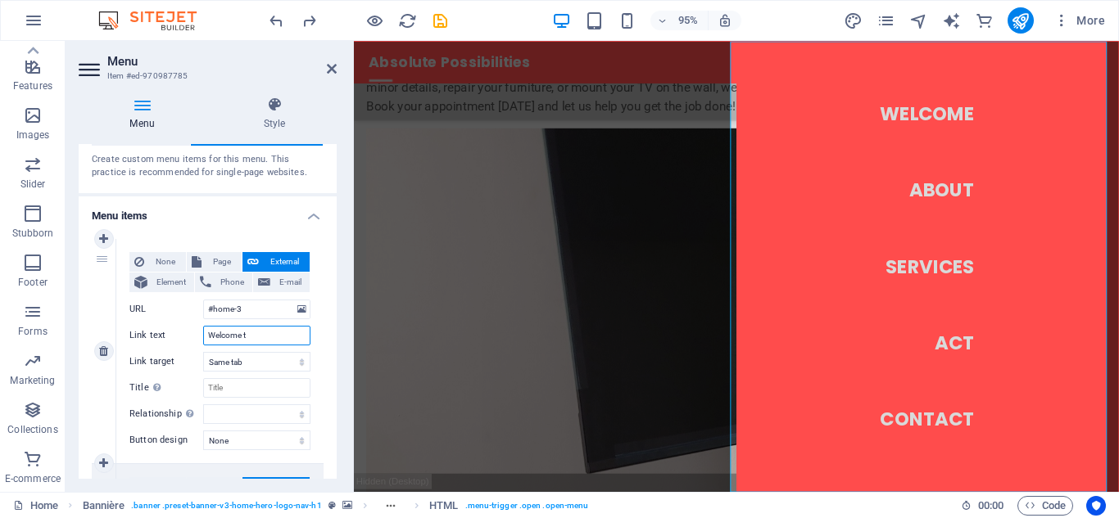
type input "Welcome to"
select select
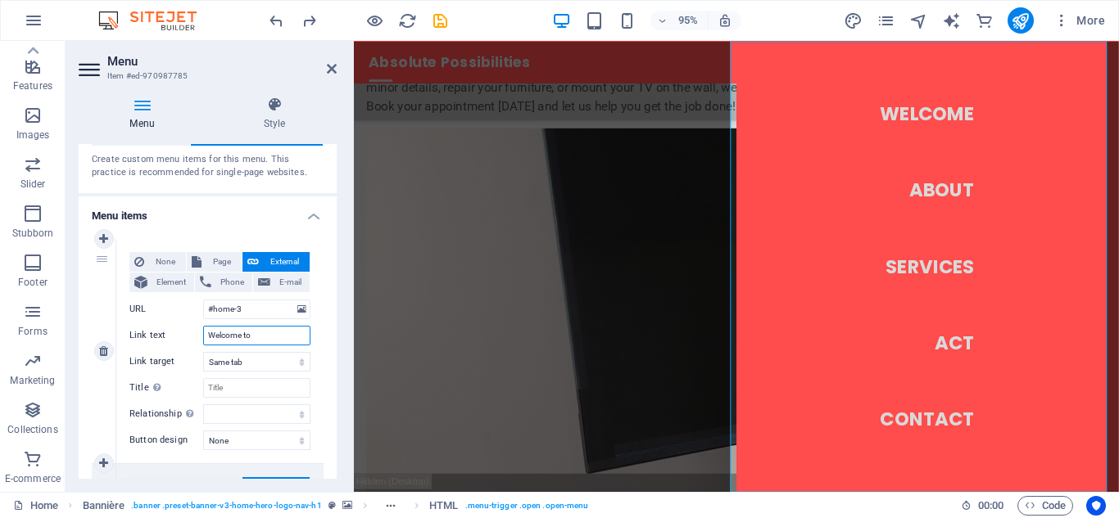
select select
type input "Welcome to"
select select
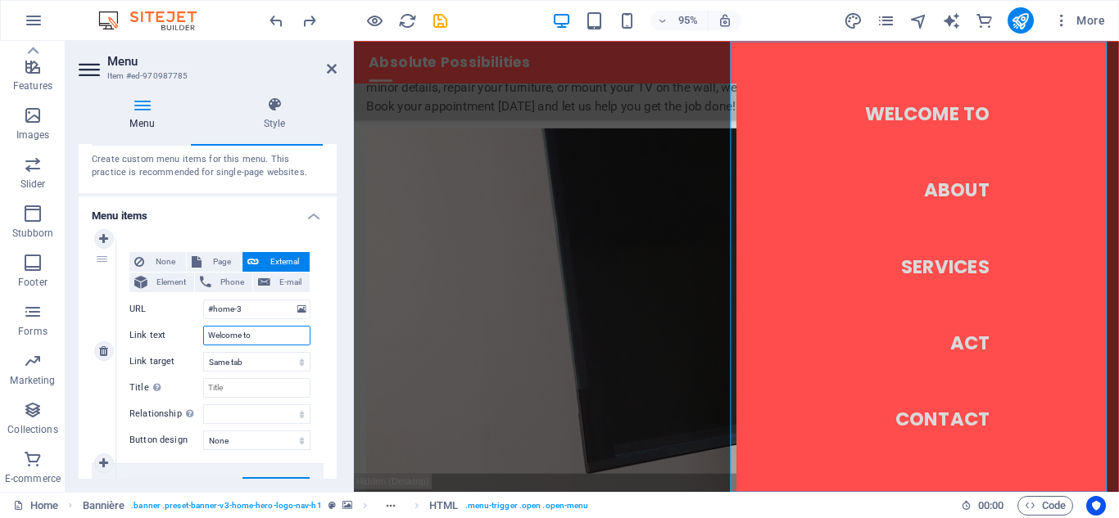
select select
type input "Welcome to hea"
select select
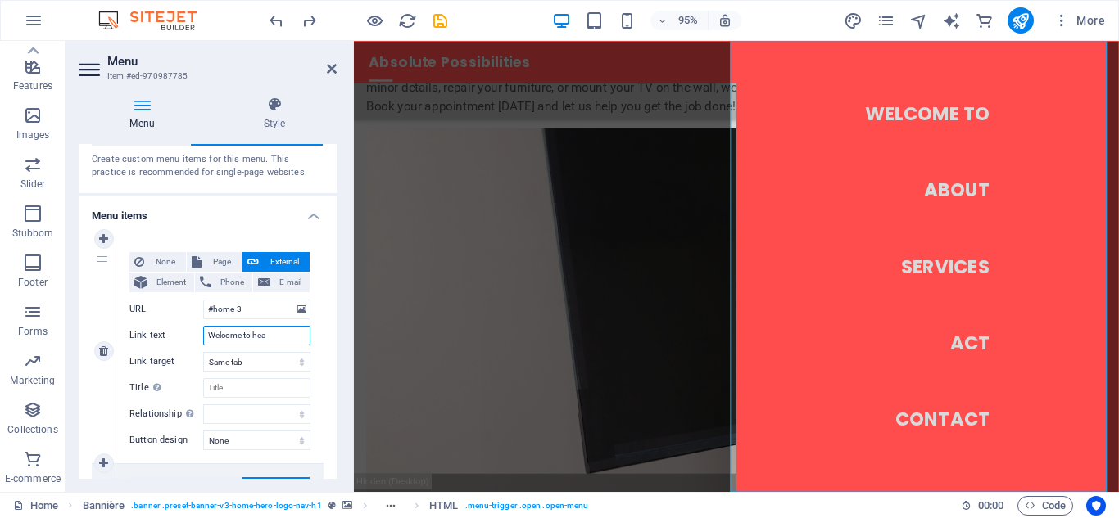
select select
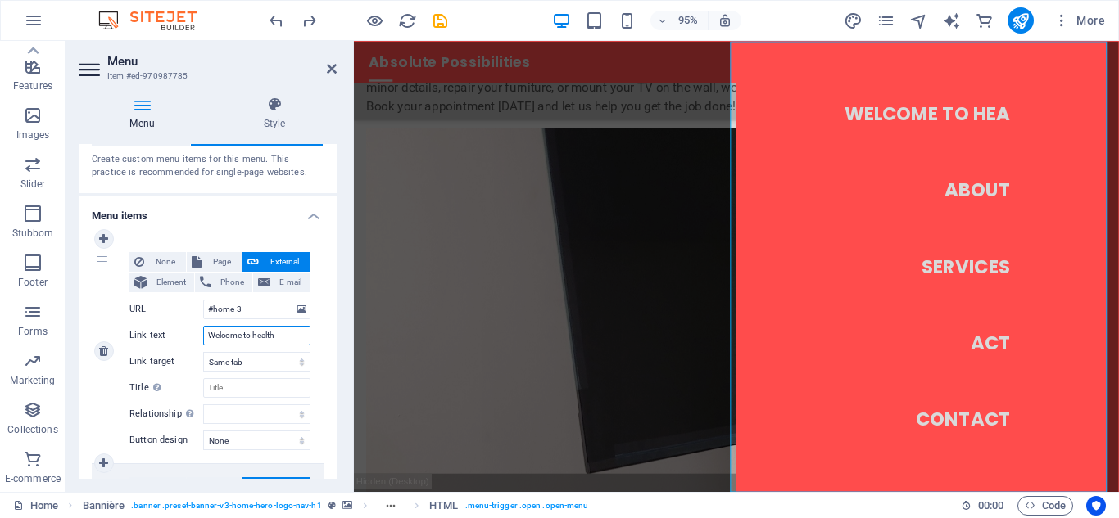
type input "Welcome to healthy"
select select
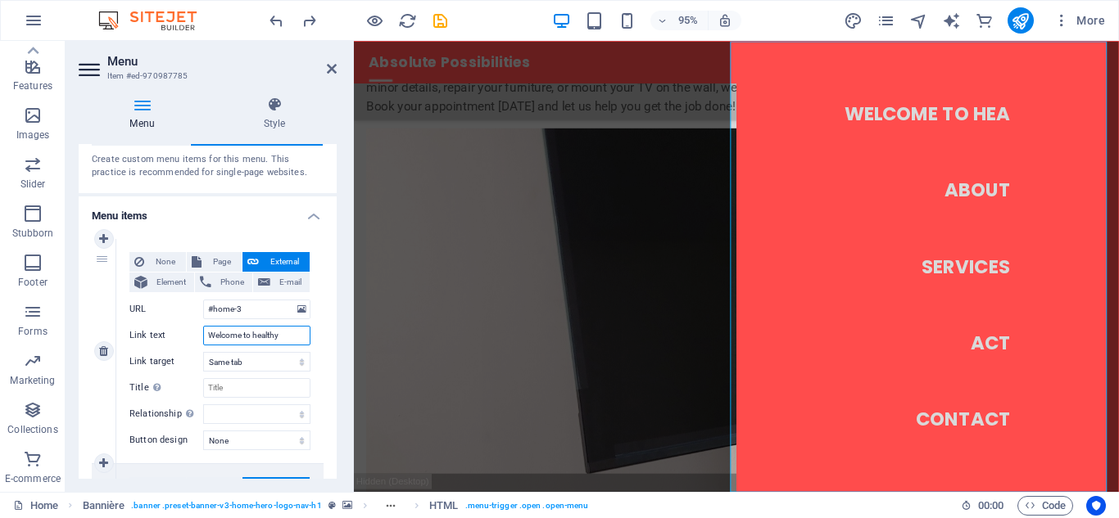
select select
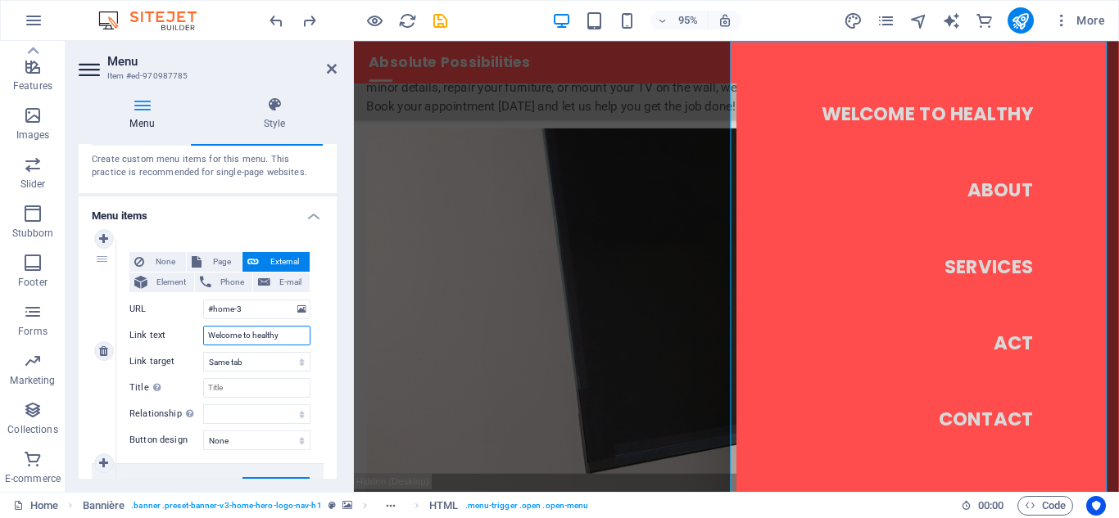
type input "Welcome to healthyt"
select select
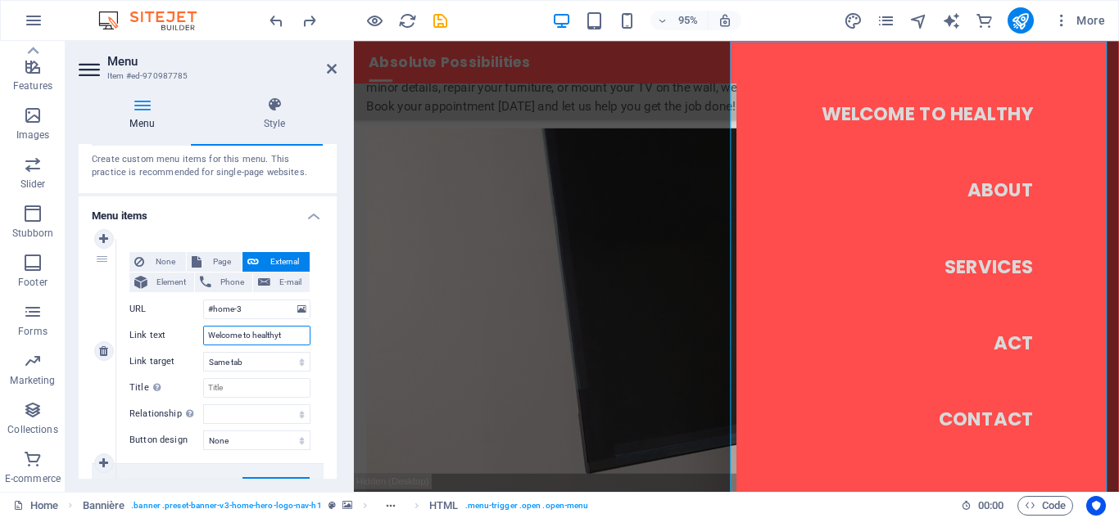
select select
type input "Welcome to healthyto"
select select
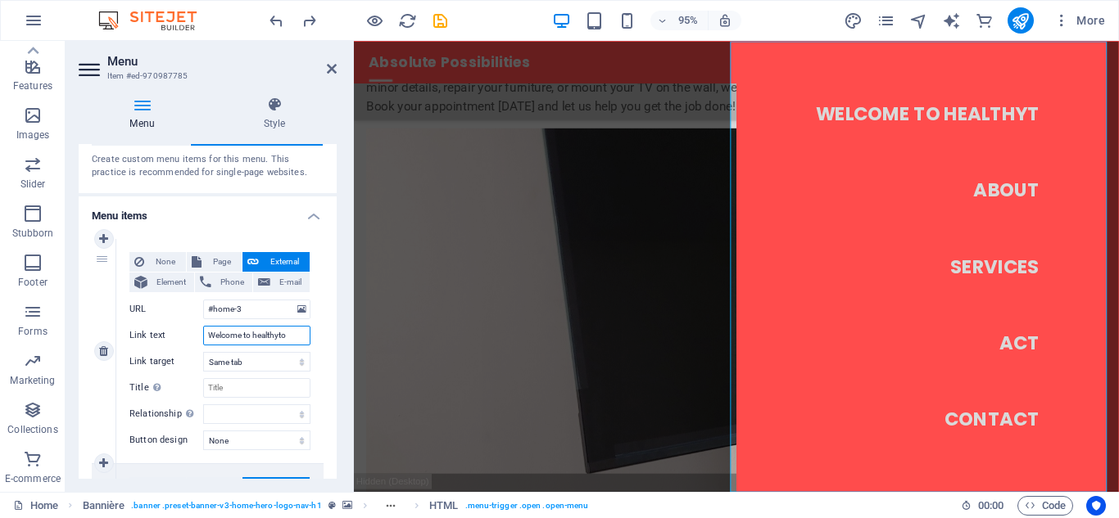
select select
type input "Welcome to health"
select select
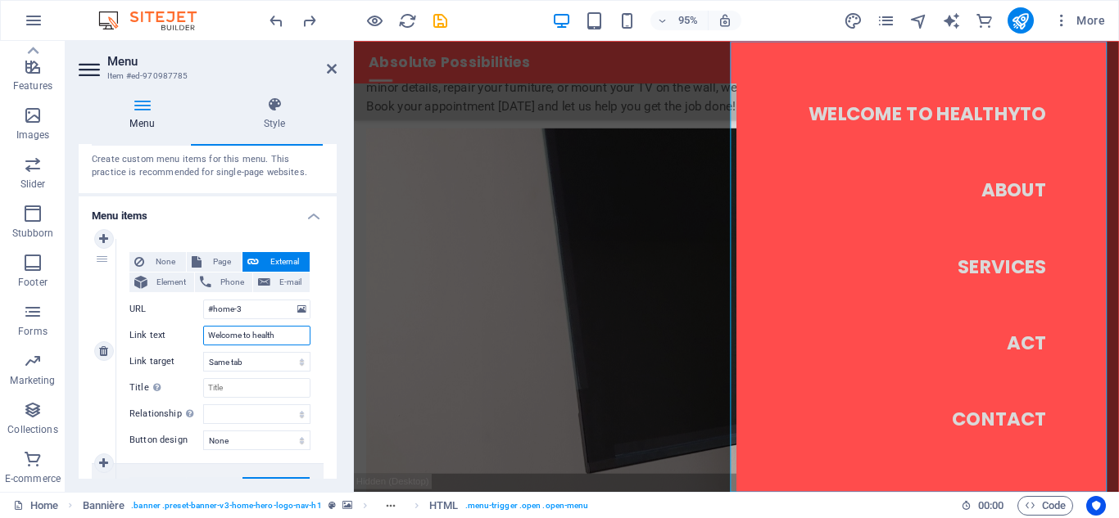
select select
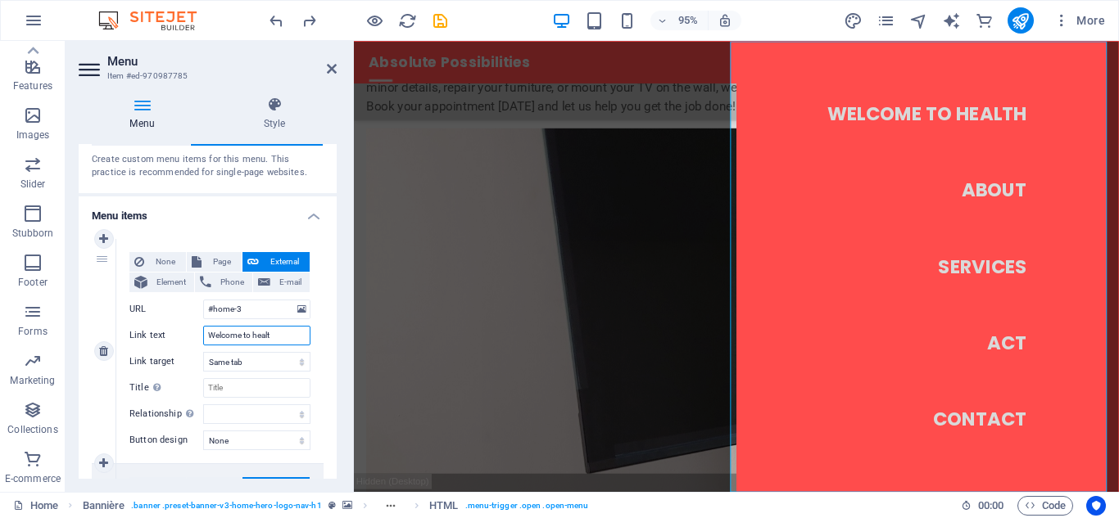
type input "Welcome to heal"
select select
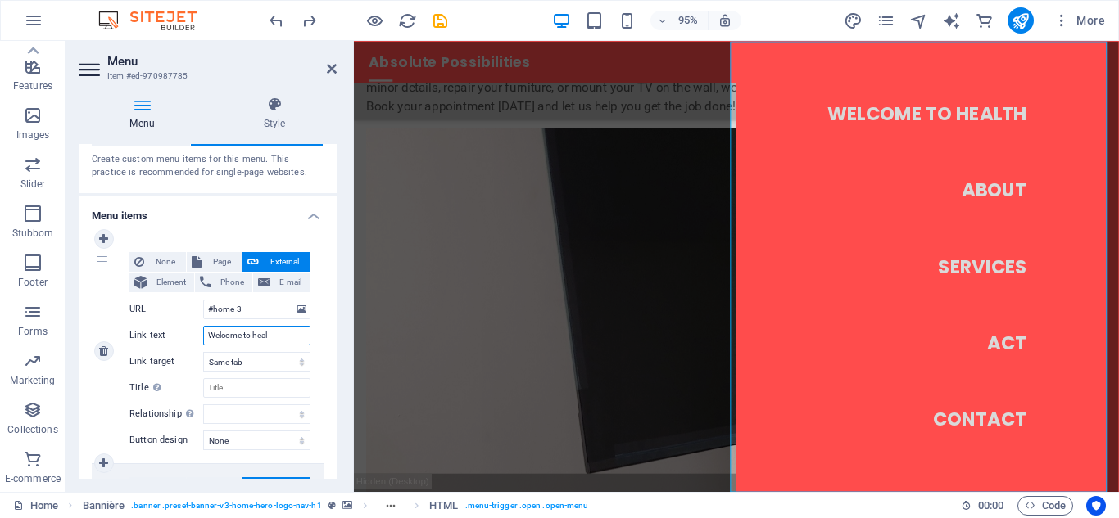
select select
type input "Welcome to hea"
select select
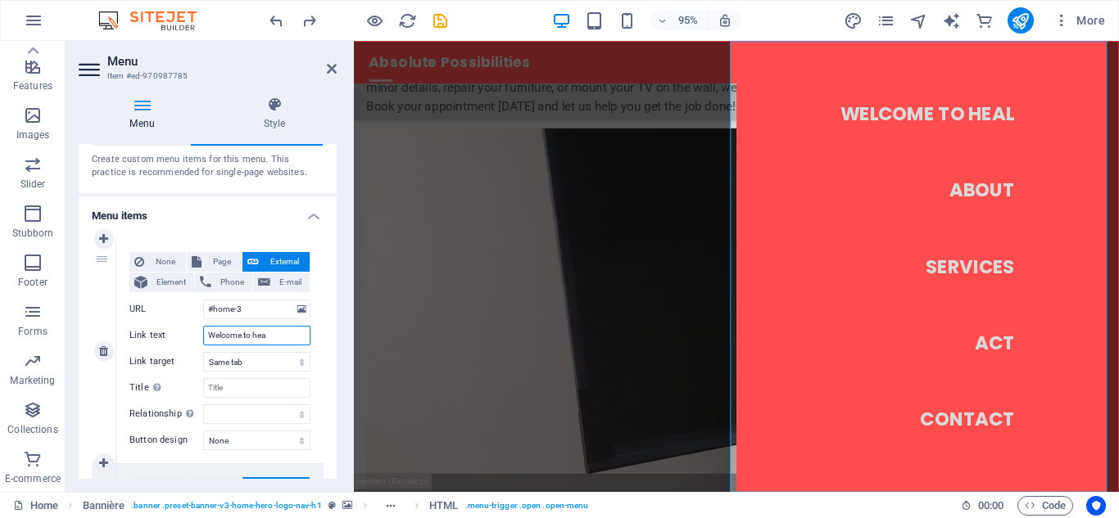
select select
type input "Welcome to h"
select select
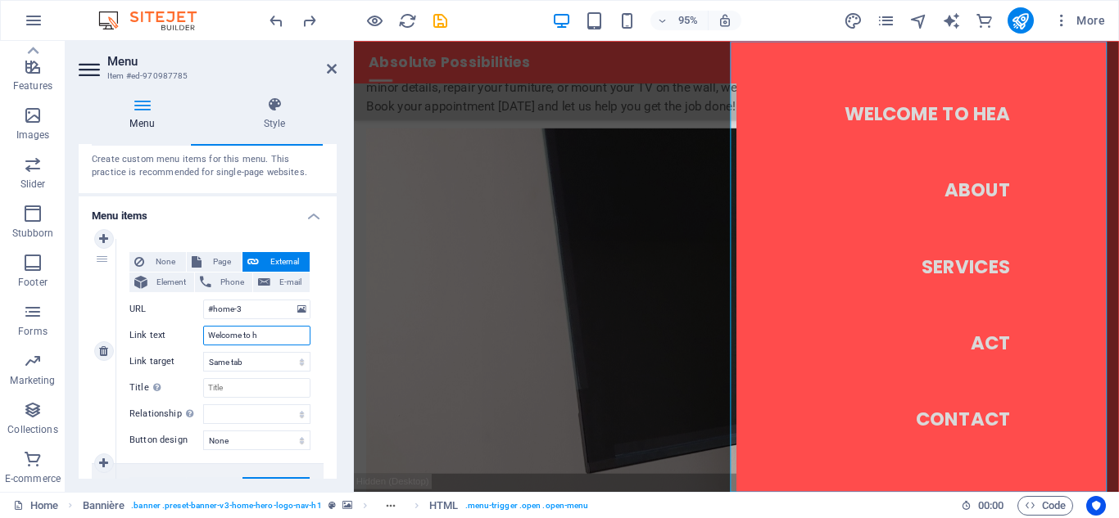
select select
type input "Welcome to"
select select
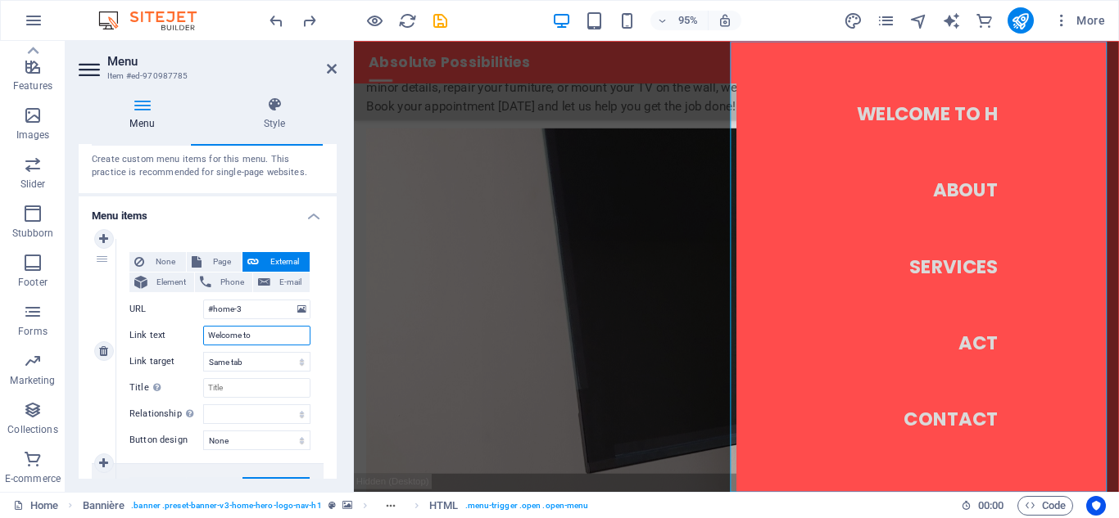
select select
type input "Welcome to ab"
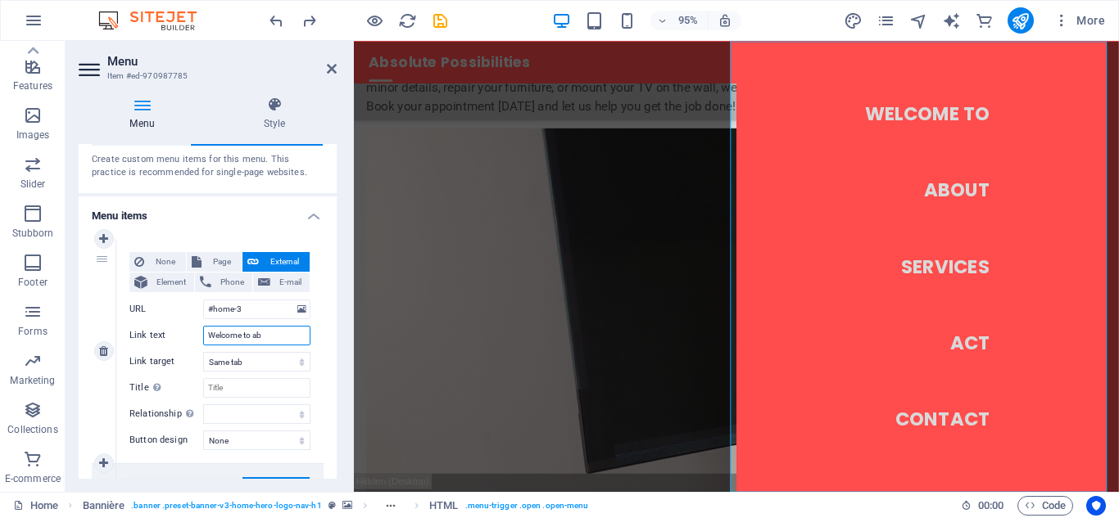
select select
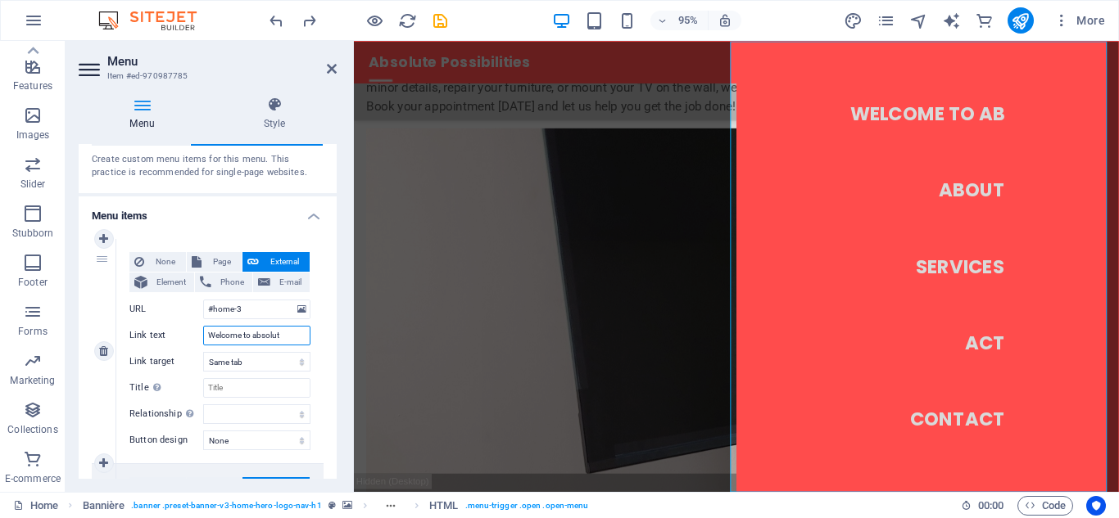
type input "Welcome to absolute"
select select
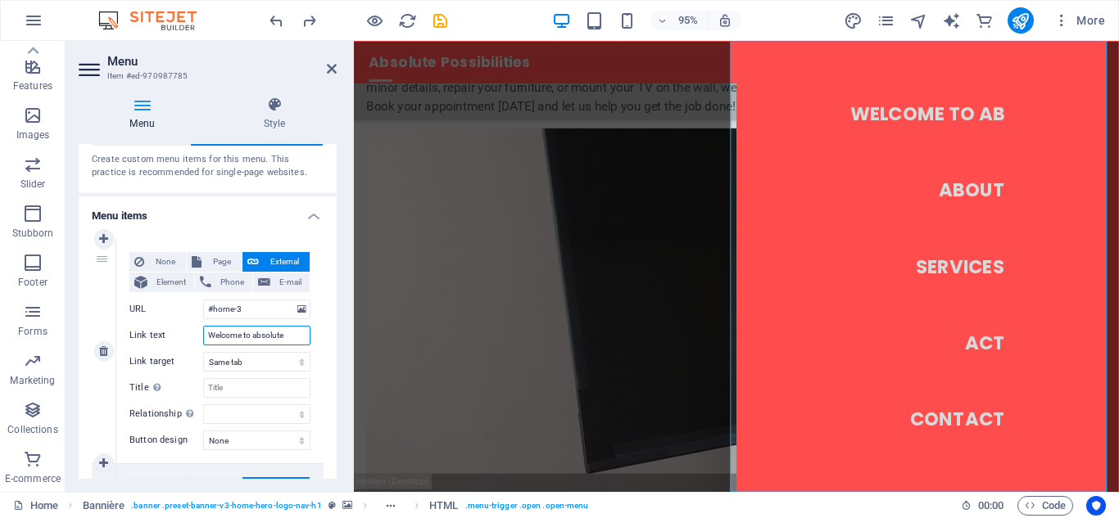
select select
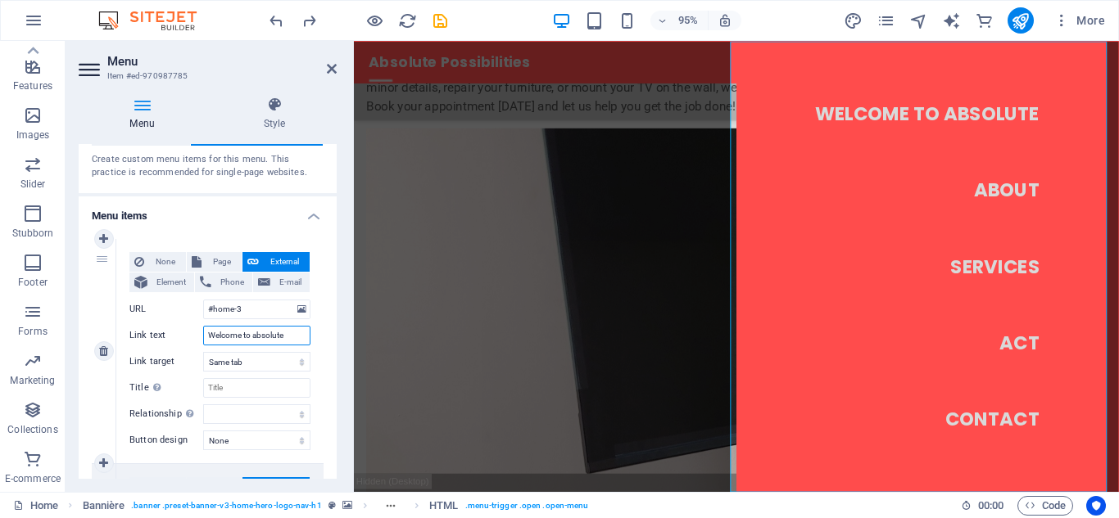
type input "Welcome to absolute"
select select
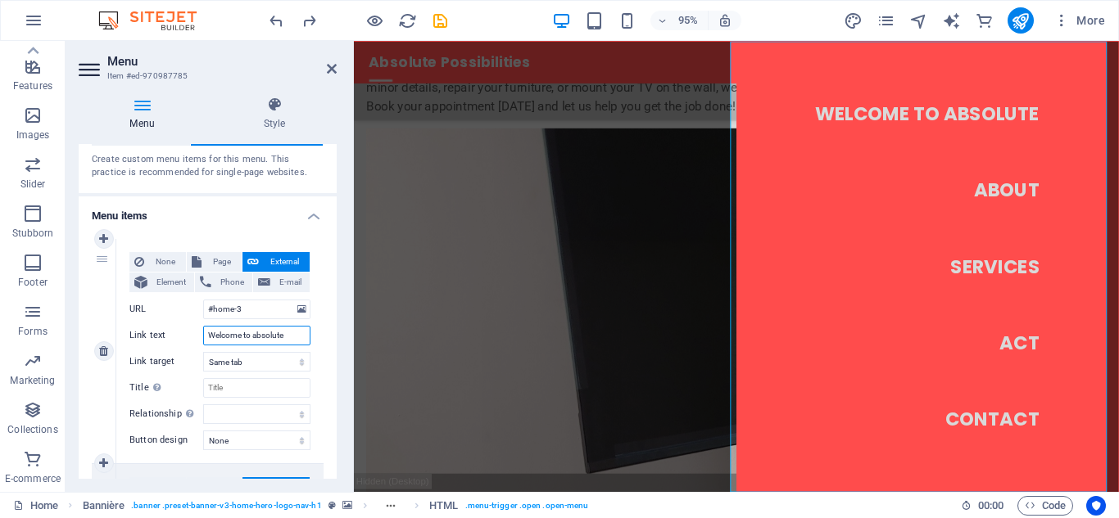
select select
type input "Welcome to absolute p"
select select
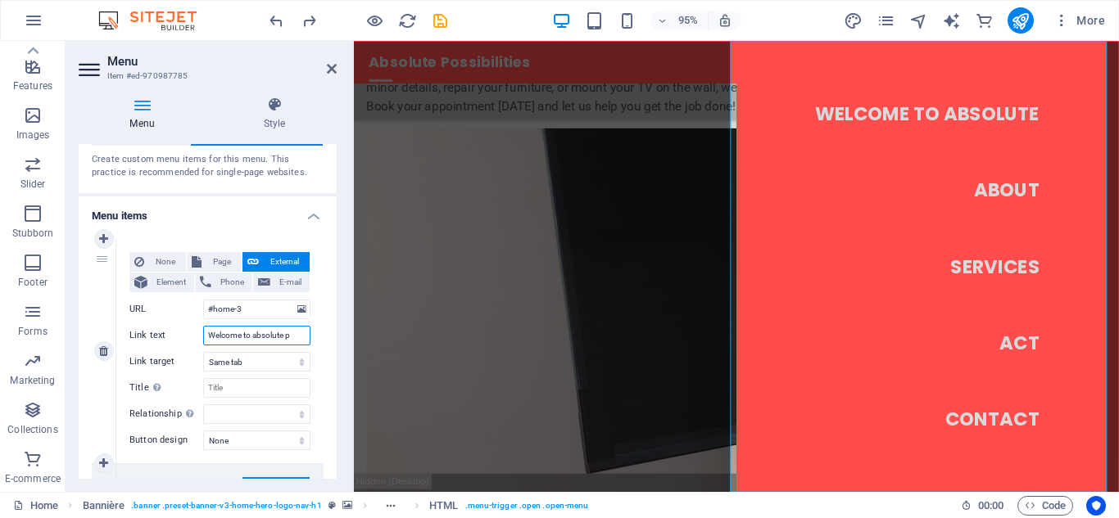
select select
type input "Welcome to absolute pos"
select select
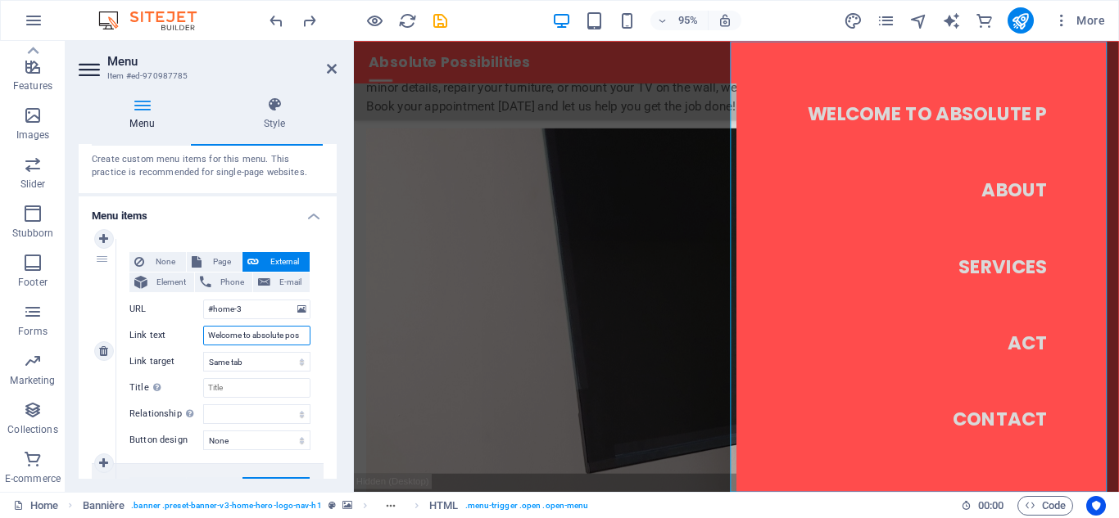
select select
type input "Welcome to absolute poss"
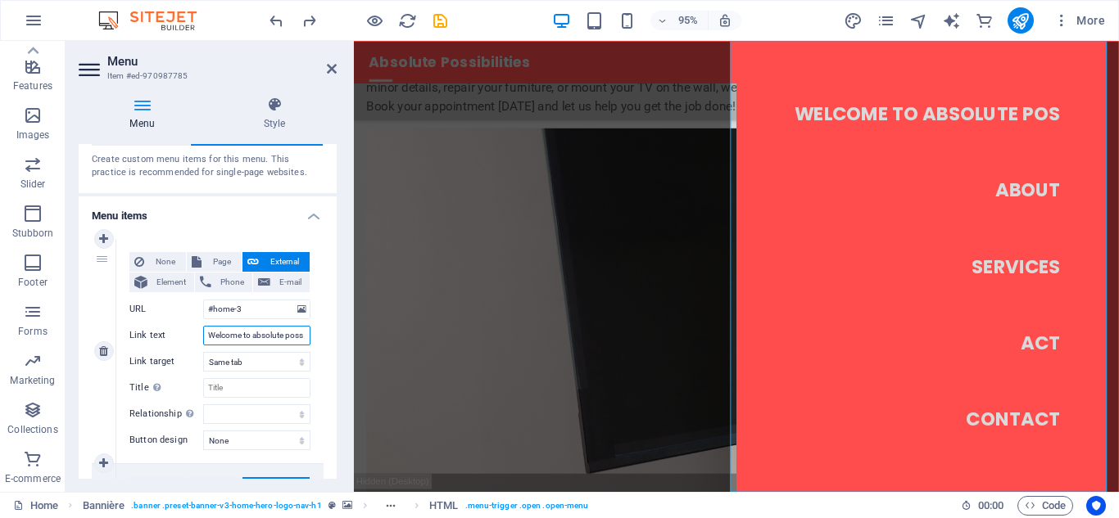
select select
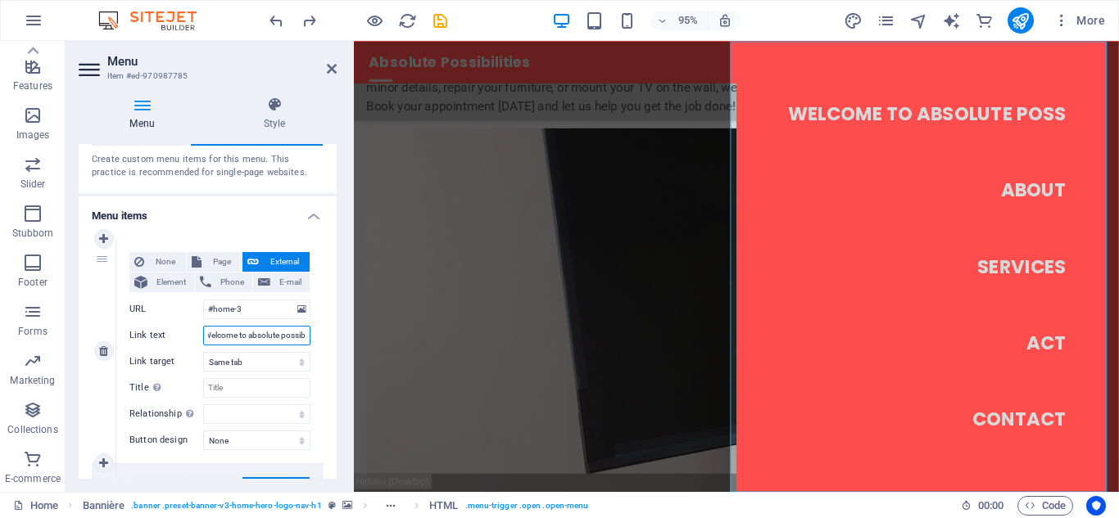
type input "Welcome to absolute possibi"
select select
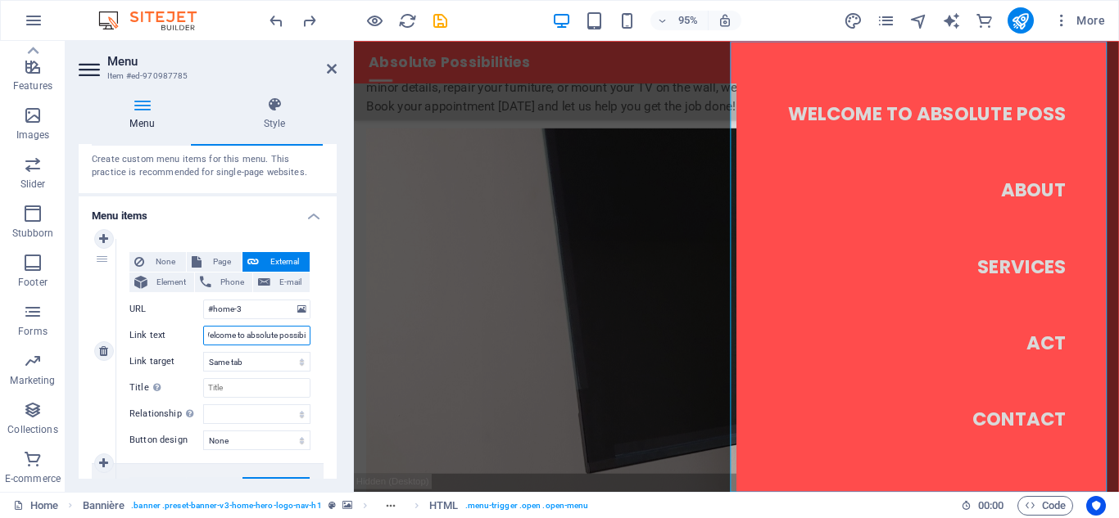
select select
type input "Welcome to absolute possibilit"
select select
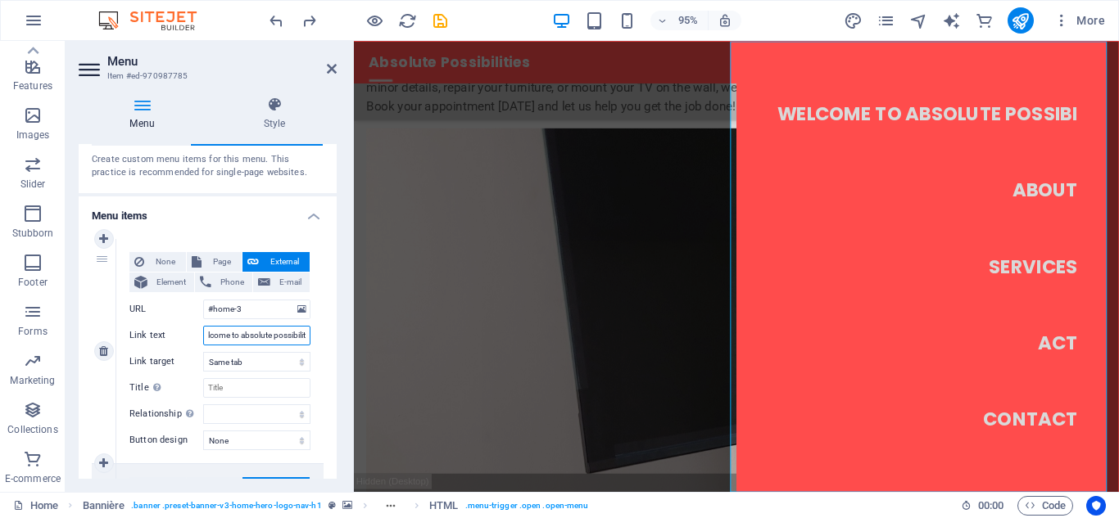
select select
type input "Welcome to absolute possibiliti"
select select
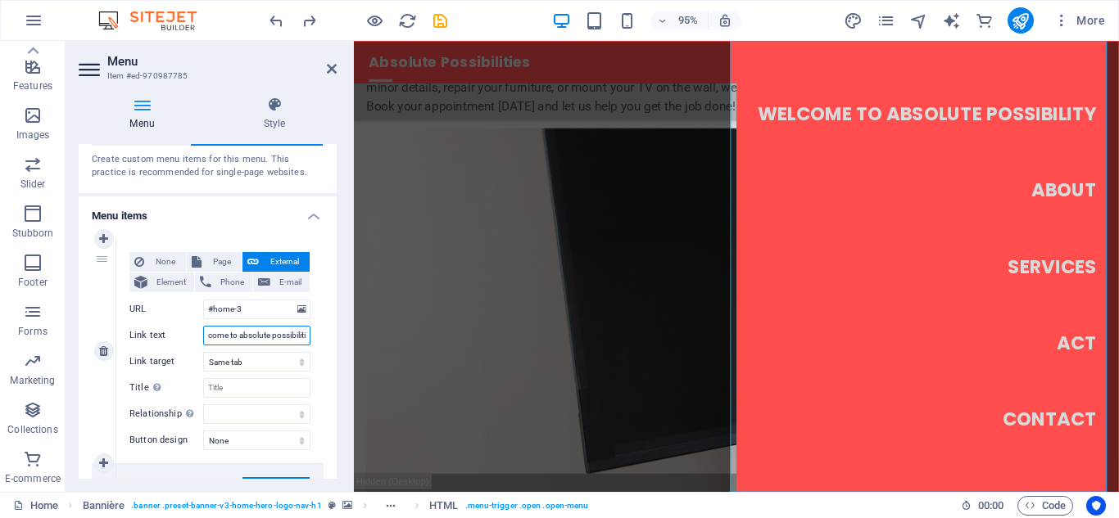
select select
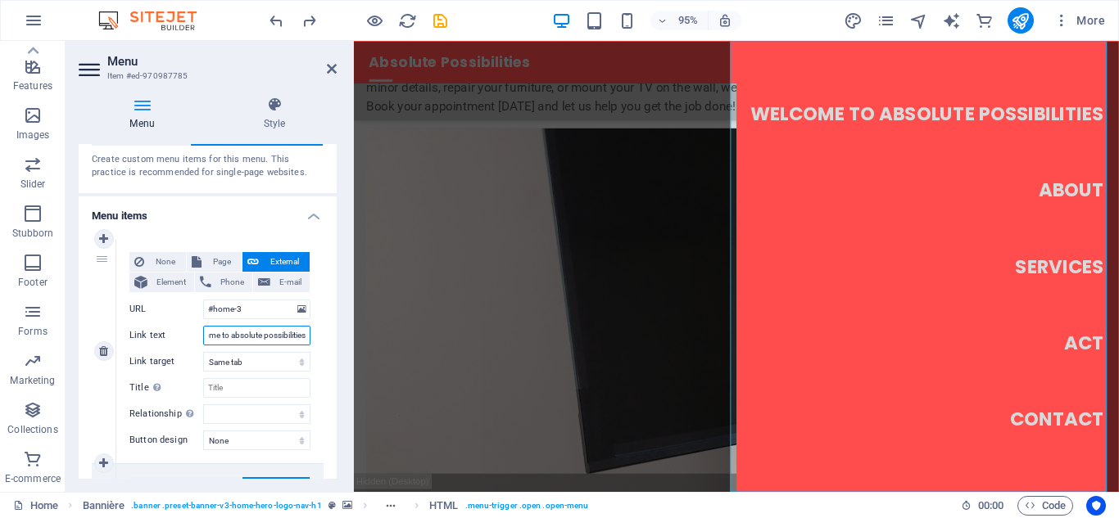
click at [214, 335] on input "Welcome to absolute possibilities" at bounding box center [256, 336] width 107 height 20
click at [1106, 234] on nav "Welcome to absolute possibilities About Services Act Contact" at bounding box center [958, 278] width 403 height 475
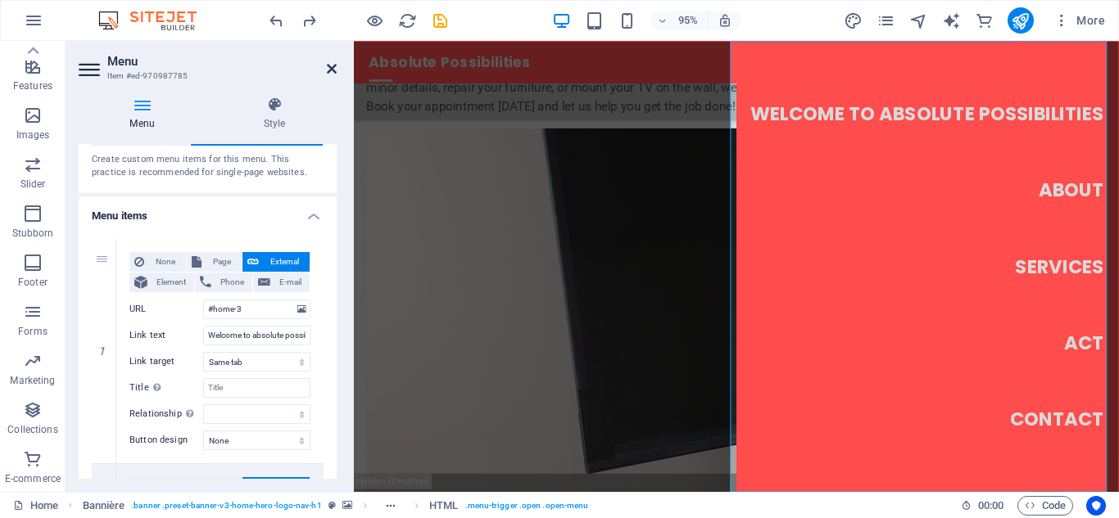
click at [331, 69] on icon at bounding box center [332, 68] width 10 height 13
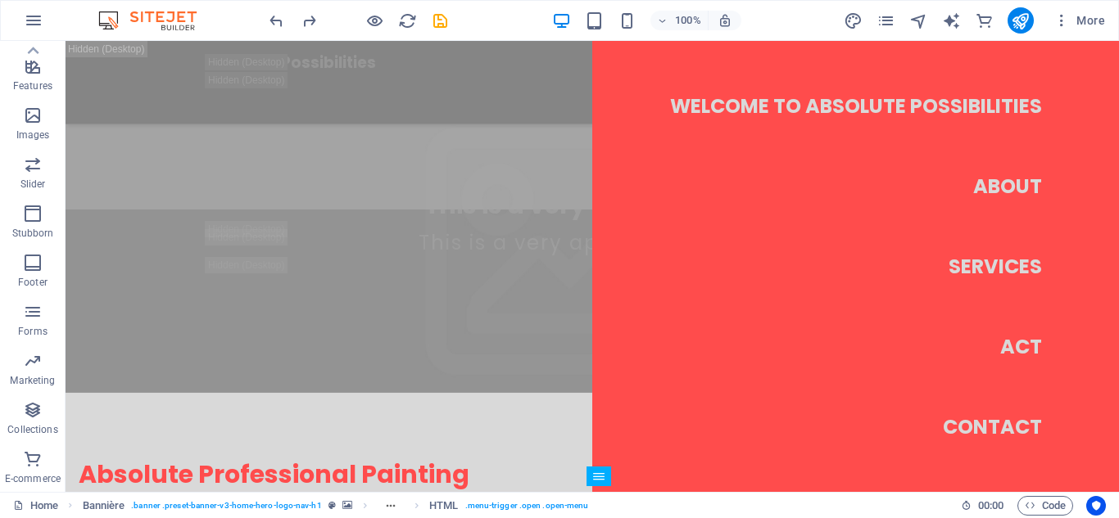
scroll to position [1163, 0]
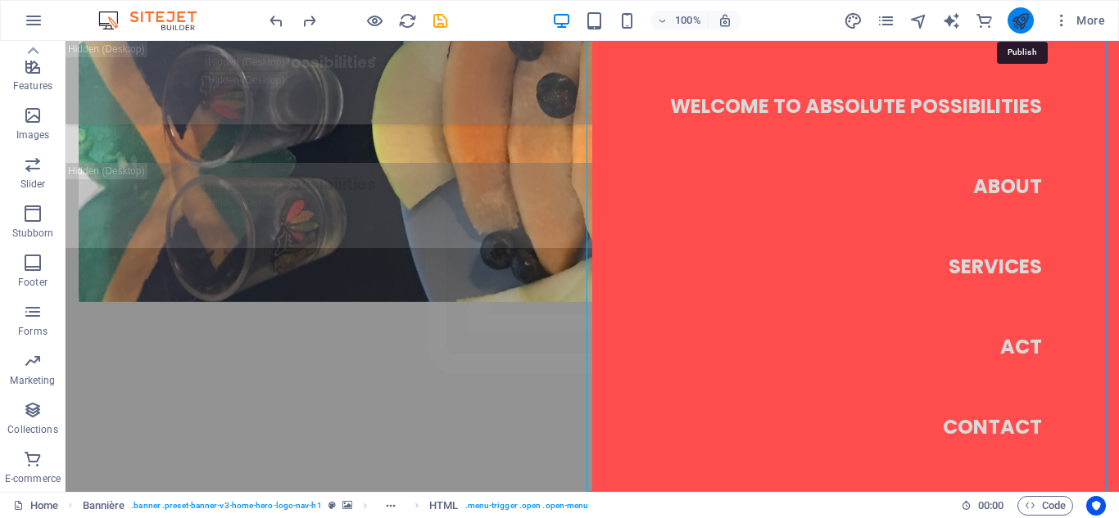
click at [1021, 22] on icon "publish" at bounding box center [1019, 20] width 19 height 19
click at [1021, 25] on icon "publish" at bounding box center [1019, 20] width 19 height 19
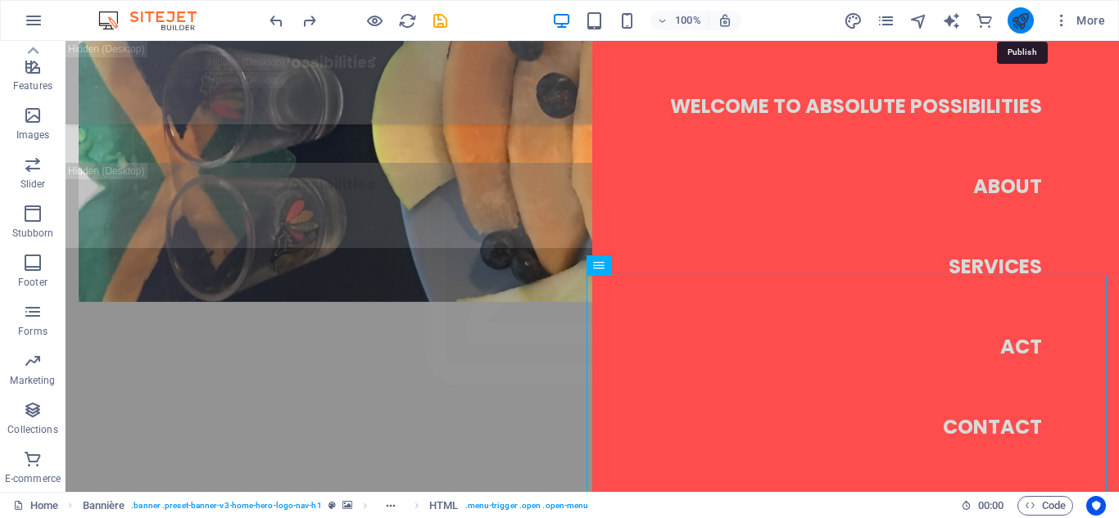
scroll to position [929, 0]
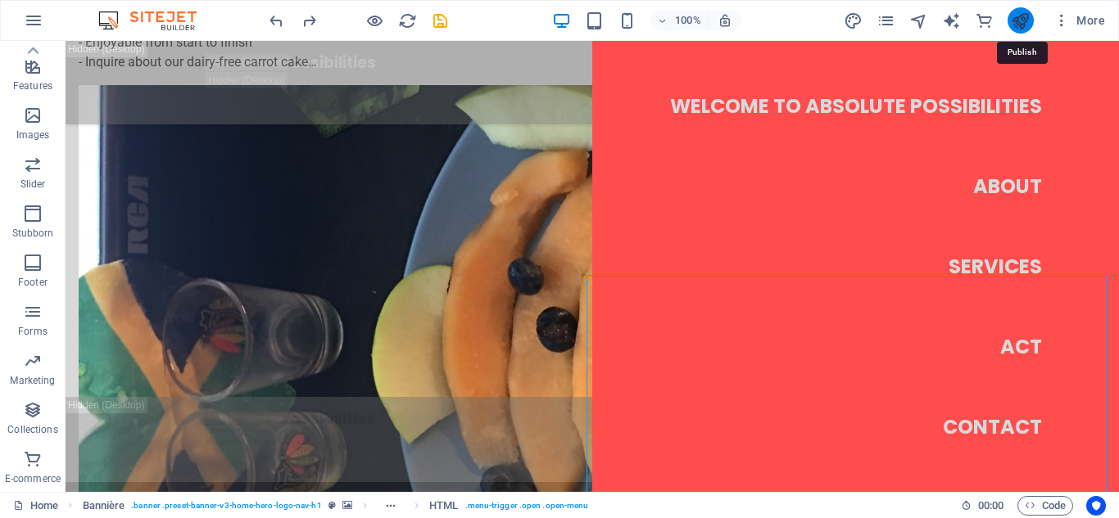
click at [1016, 26] on icon "publish" at bounding box center [1019, 20] width 19 height 19
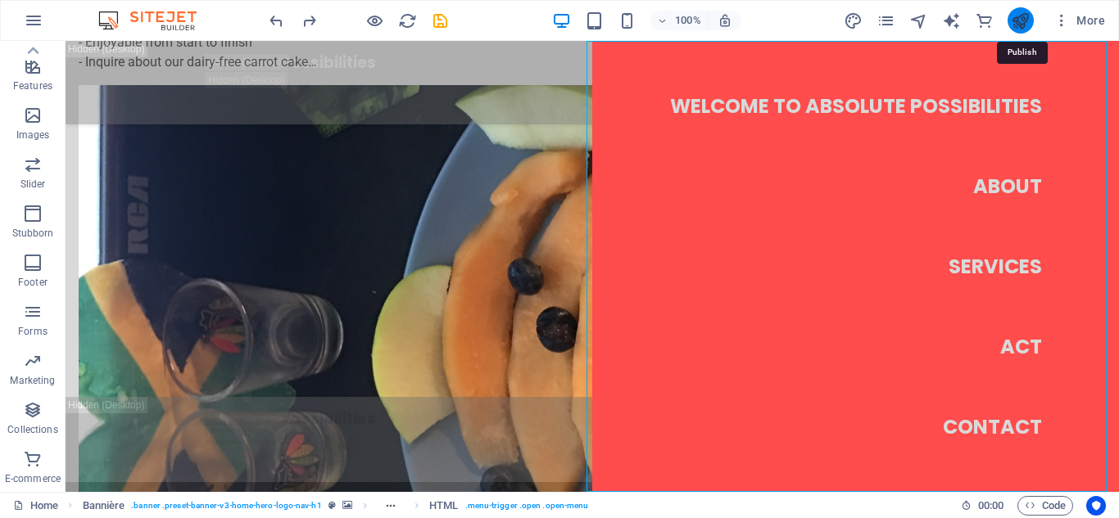
click at [1016, 21] on icon "publish" at bounding box center [1019, 20] width 19 height 19
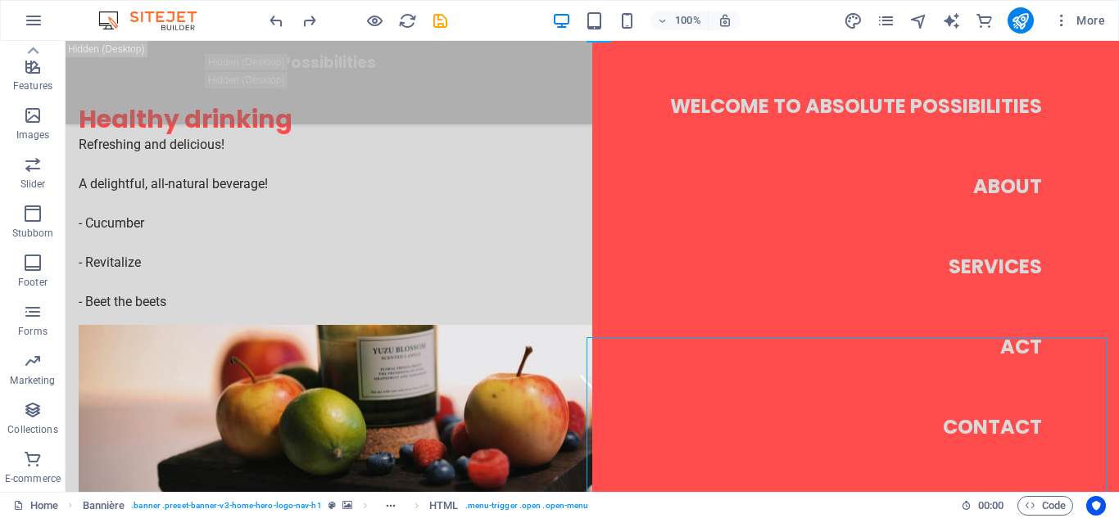
scroll to position [57, 0]
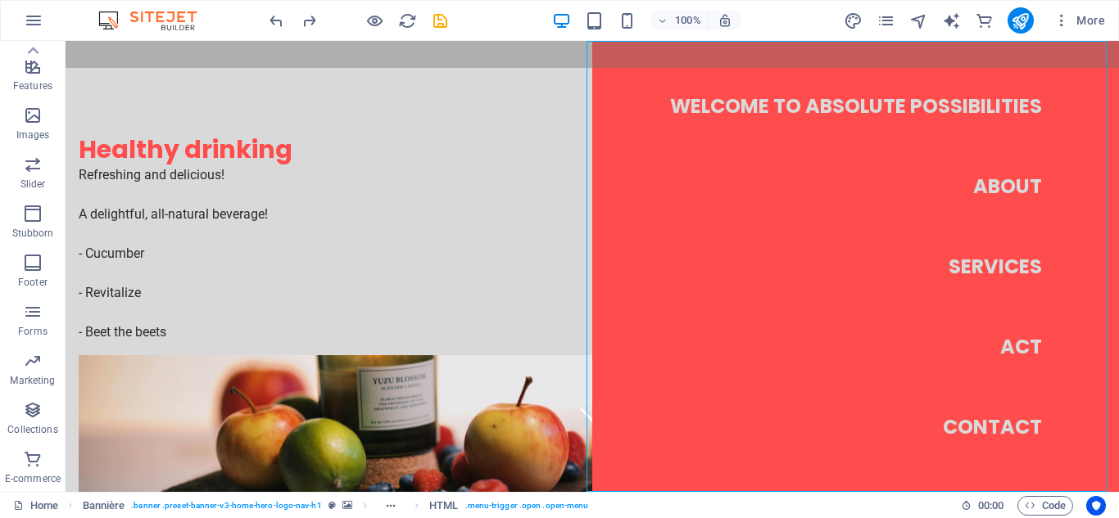
click at [997, 269] on nav "Welcome to absolute possibilities About Services Act Contact" at bounding box center [855, 266] width 527 height 451
click at [651, 170] on nav "Welcome to absolute possibilities About Services Act Contact" at bounding box center [855, 266] width 527 height 451
click at [378, 176] on div "Refreshing and delicious! A delightful, all-natural beverage! - Cucumber - Revi…" at bounding box center [465, 253] width 773 height 177
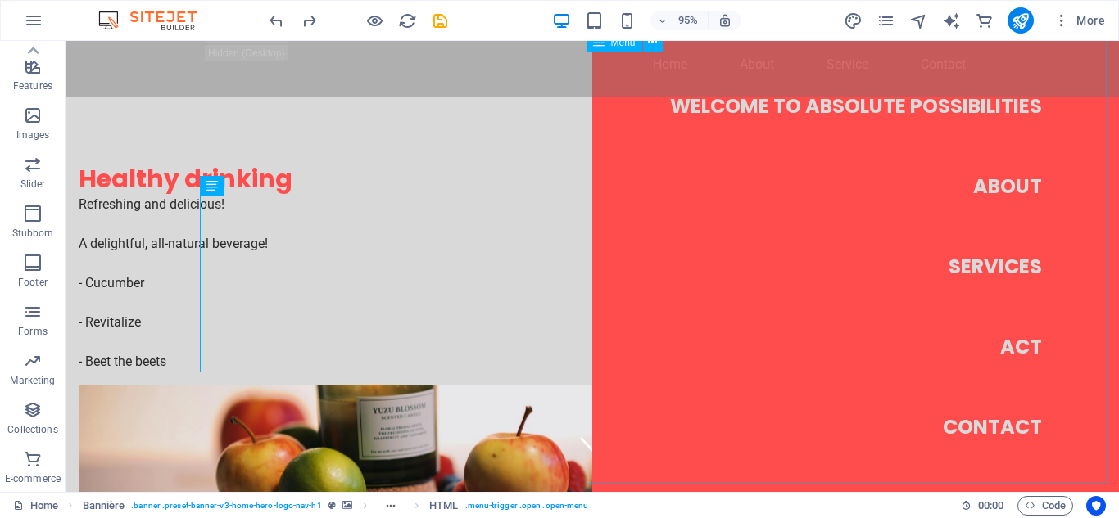
scroll to position [0, 0]
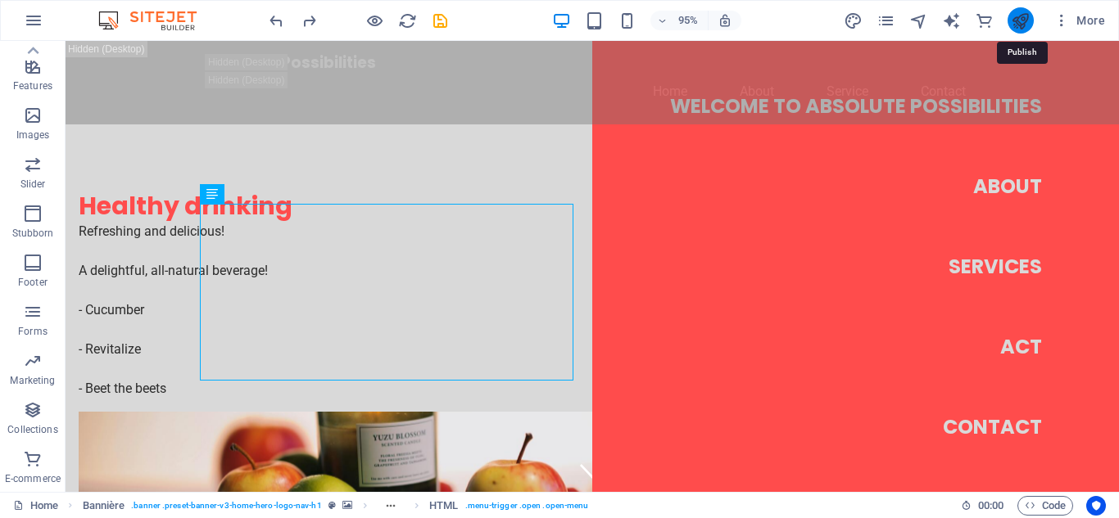
click at [1016, 15] on icon "publish" at bounding box center [1019, 20] width 19 height 19
click at [1017, 21] on icon "publish" at bounding box center [1019, 20] width 19 height 19
click at [1015, 27] on icon "publish" at bounding box center [1019, 20] width 19 height 19
